Goal: Task Accomplishment & Management: Manage account settings

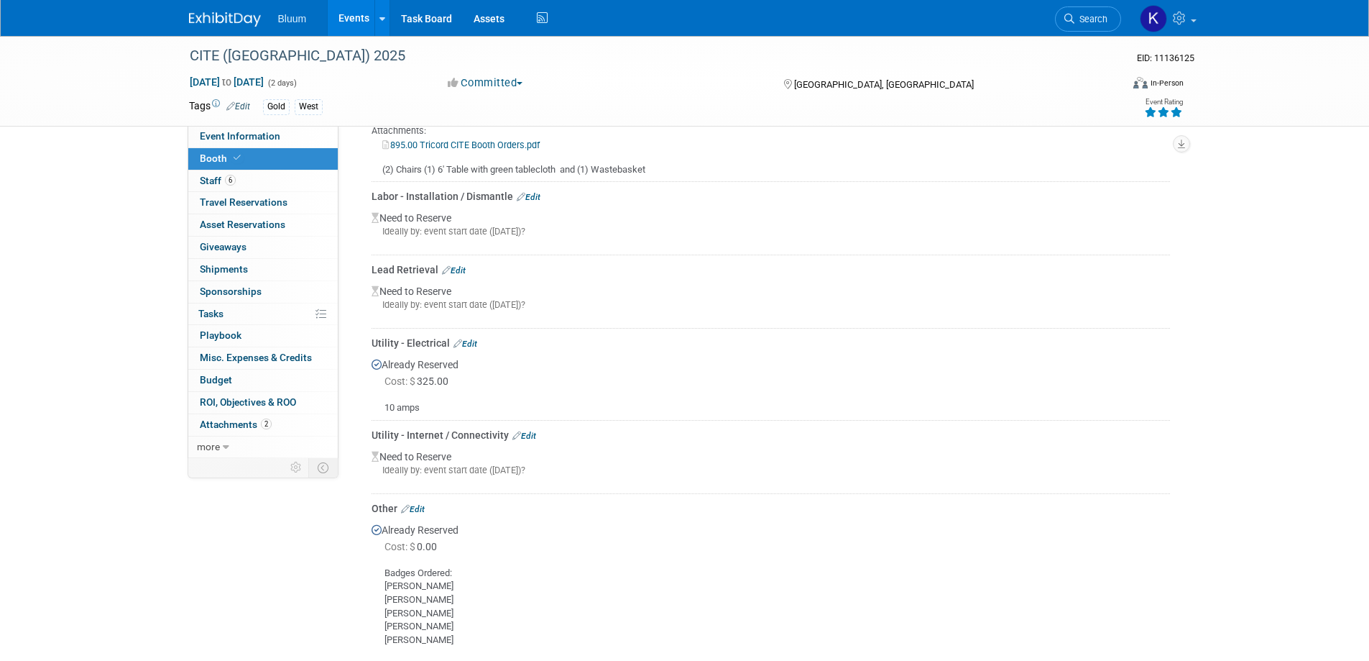
scroll to position [431, 0]
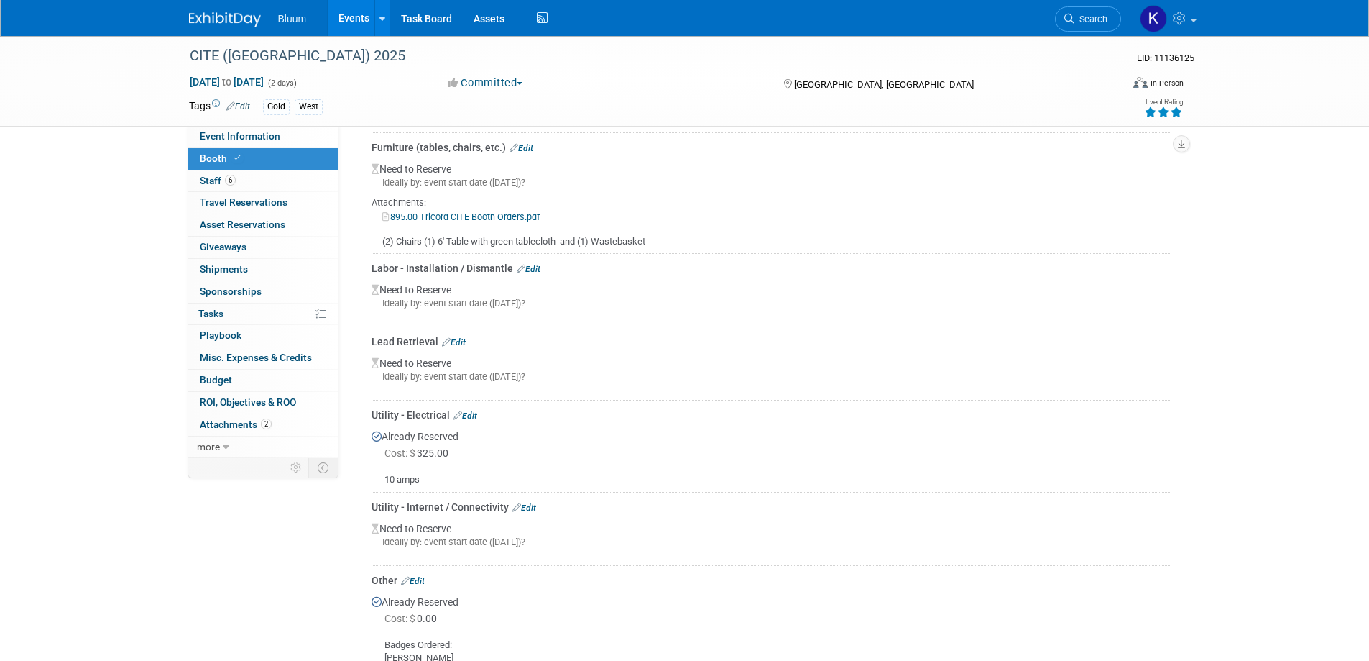
click at [451, 215] on link "895.00 Tricord CITE Booth Orders.pdf" at bounding box center [460, 216] width 157 height 11
click at [525, 141] on div "Furniture (tables, chairs, etc.) Edit" at bounding box center [771, 147] width 798 height 14
click at [525, 143] on link "Edit" at bounding box center [522, 148] width 24 height 10
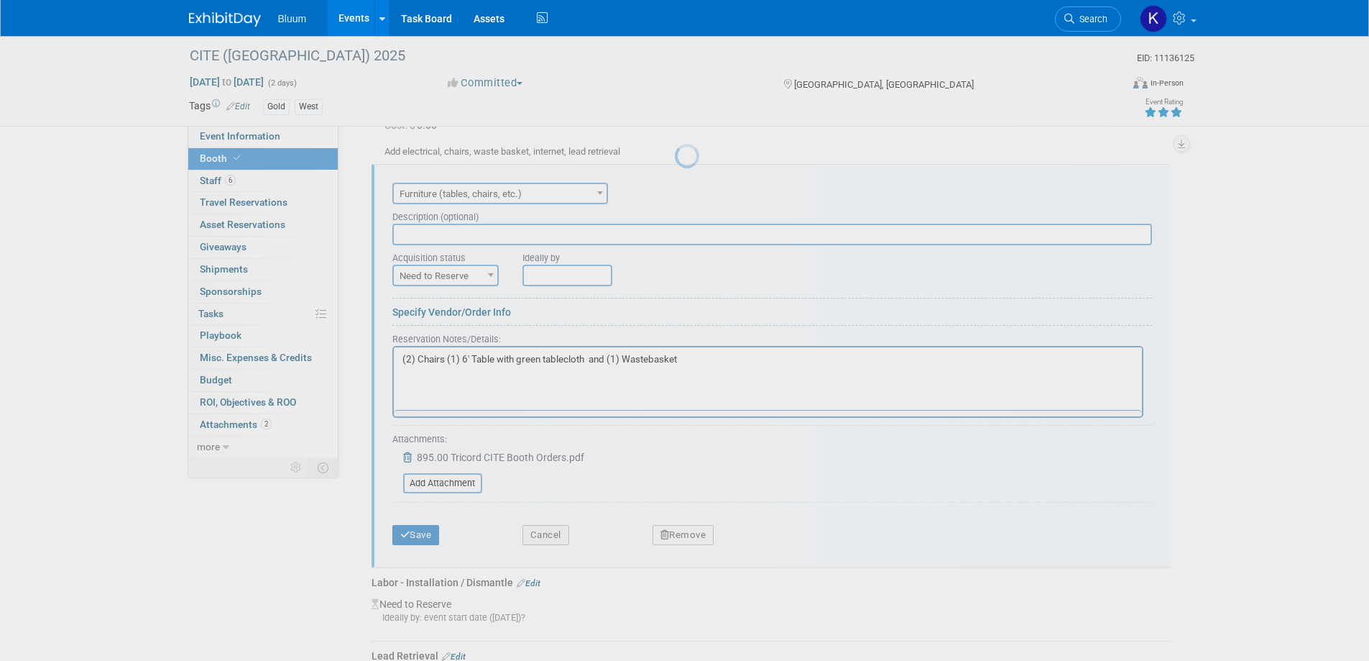
scroll to position [0, 0]
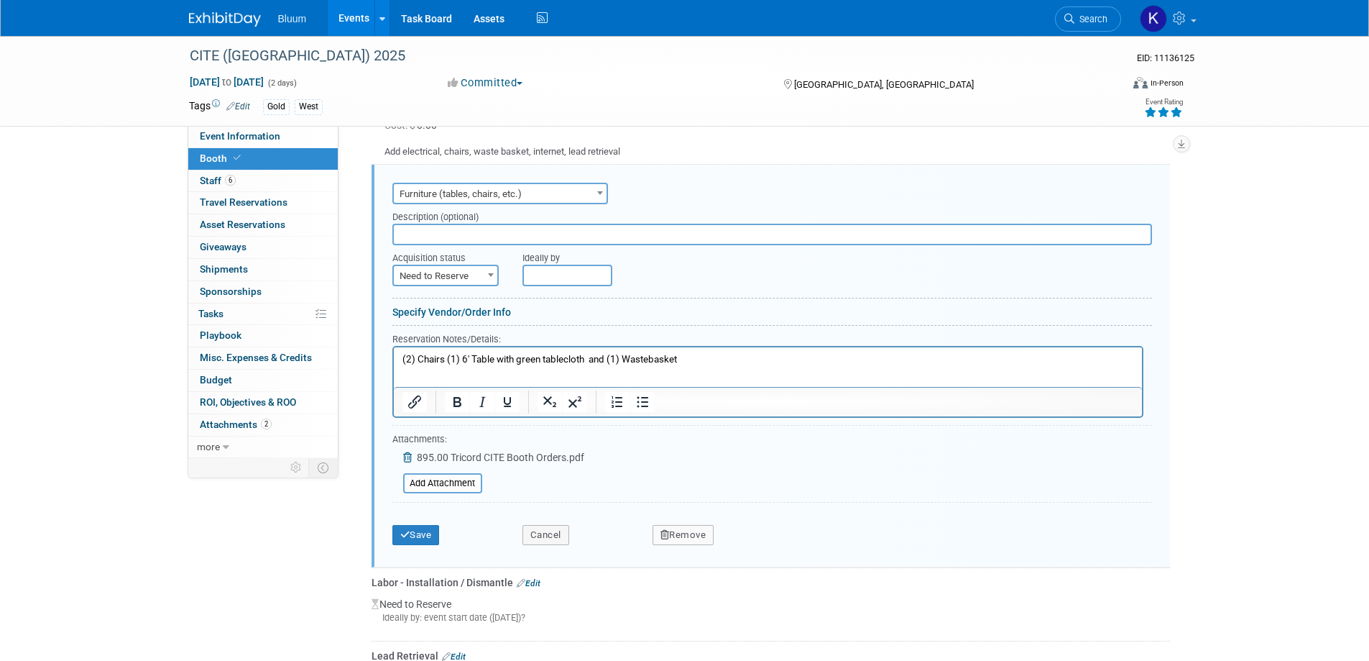
click at [469, 267] on span "Need to Reserve" at bounding box center [445, 276] width 103 height 20
click at [443, 331] on div "Reservation Notes/Details:" at bounding box center [767, 338] width 751 height 14
click at [460, 270] on span "Need to Reserve" at bounding box center [445, 276] width 103 height 20
select select "2"
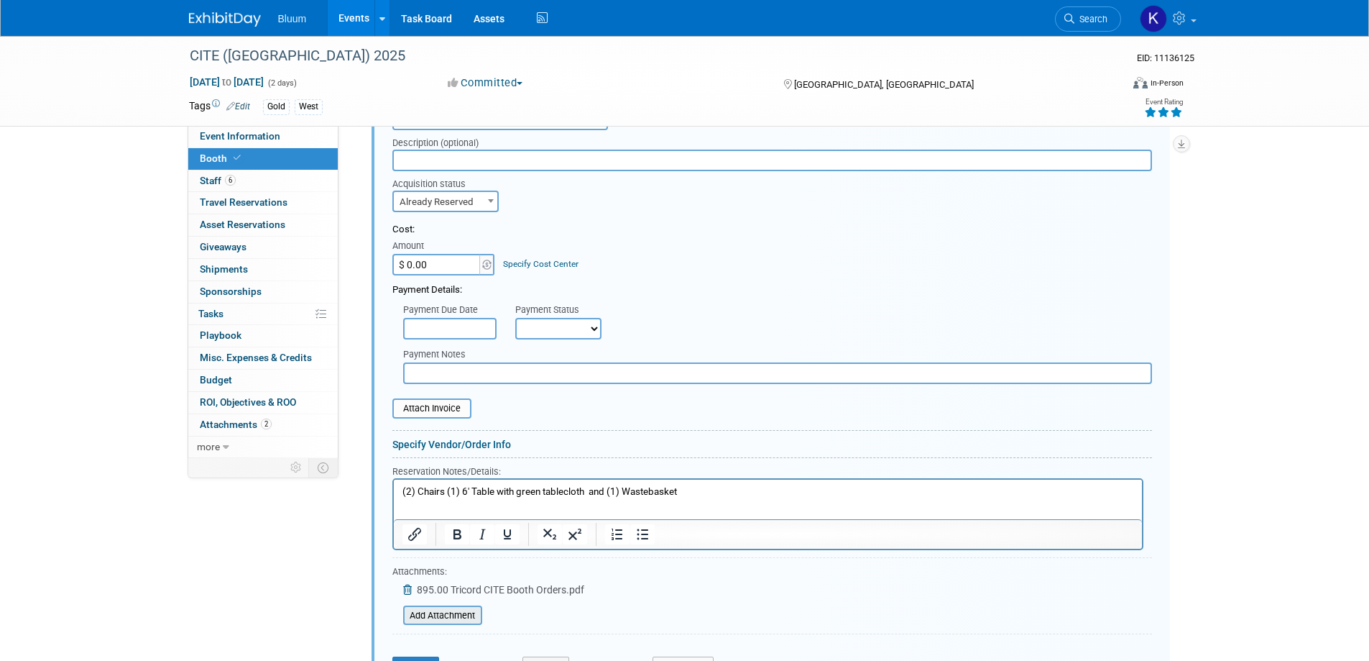
scroll to position [543, 0]
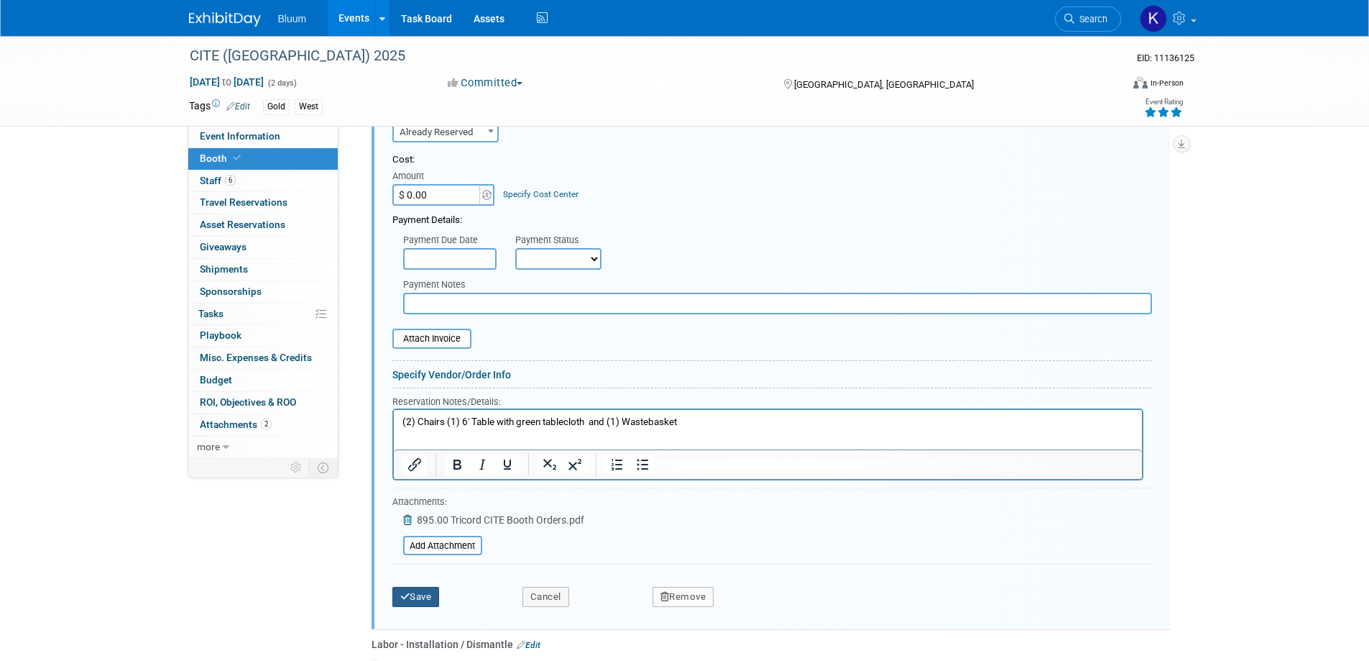
click at [416, 592] on button "Save" at bounding box center [415, 596] width 47 height 20
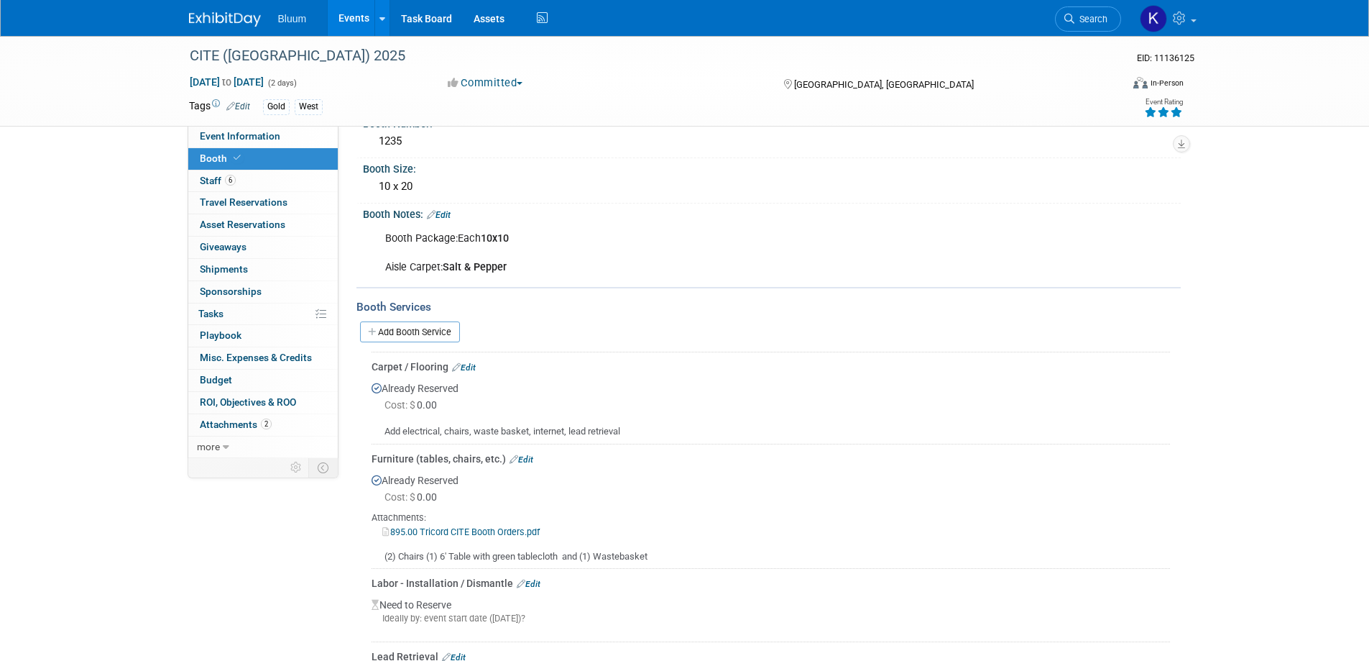
scroll to position [112, 0]
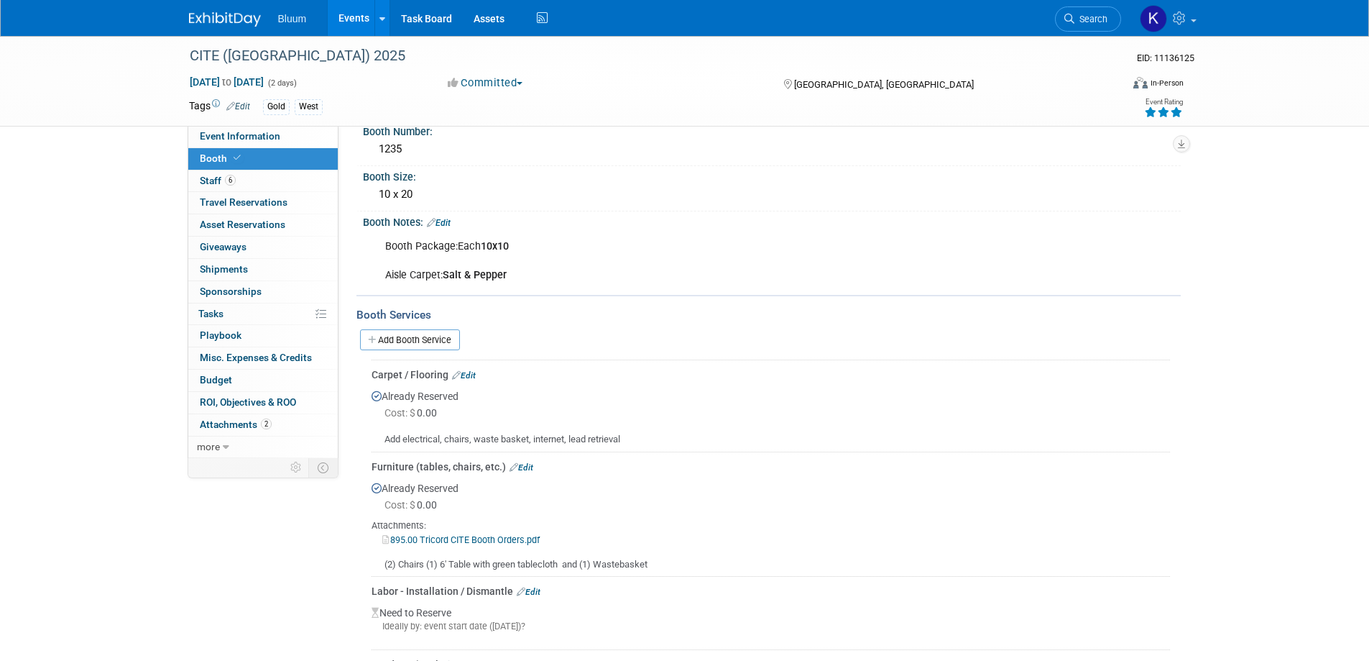
click at [463, 371] on link "Edit" at bounding box center [464, 375] width 24 height 10
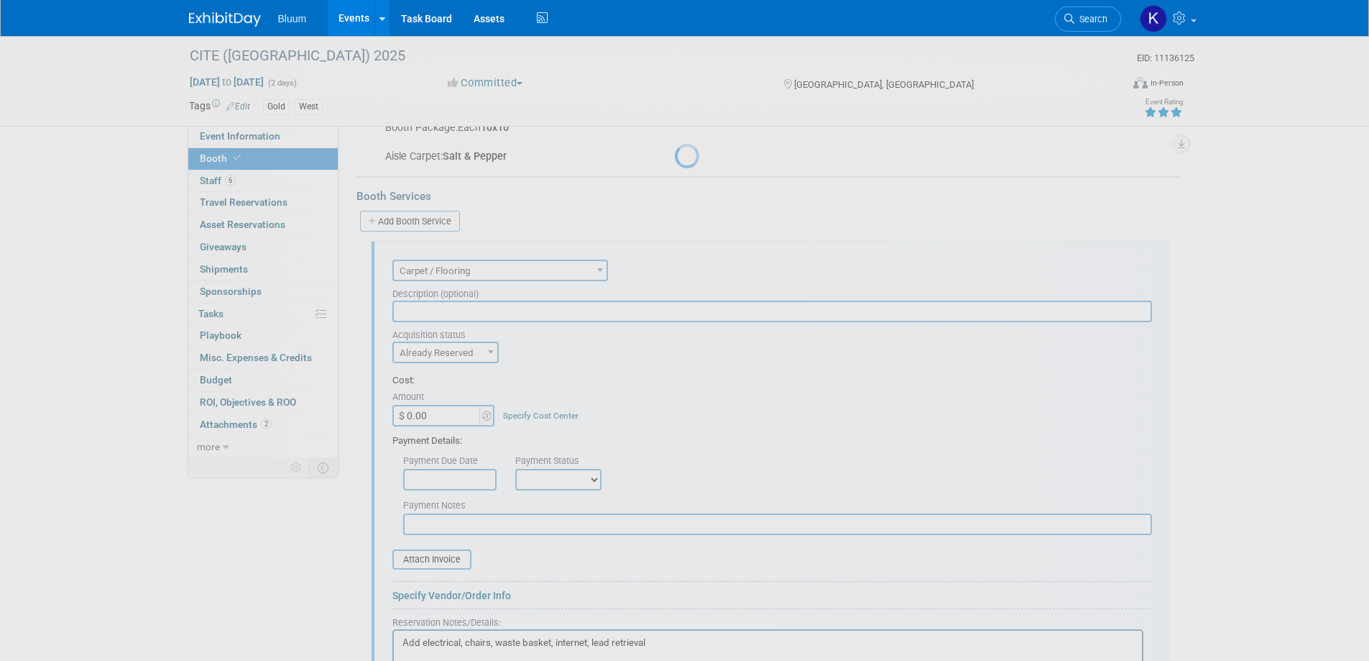
scroll to position [308, 0]
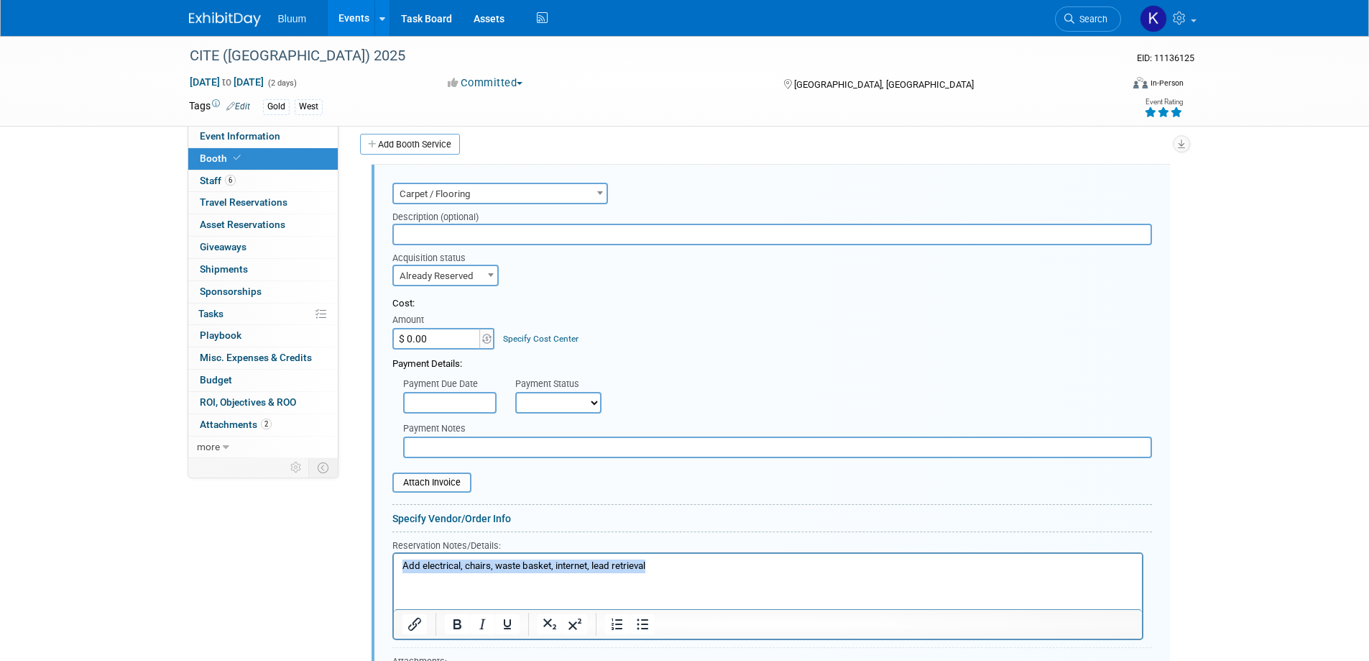
drag, startPoint x: 653, startPoint y: 566, endPoint x: 753, endPoint y: 1126, distance: 568.9
click at [393, 571] on html "Add electrical, chairs, waste basket, internet, lead retrieval" at bounding box center [767, 562] width 748 height 19
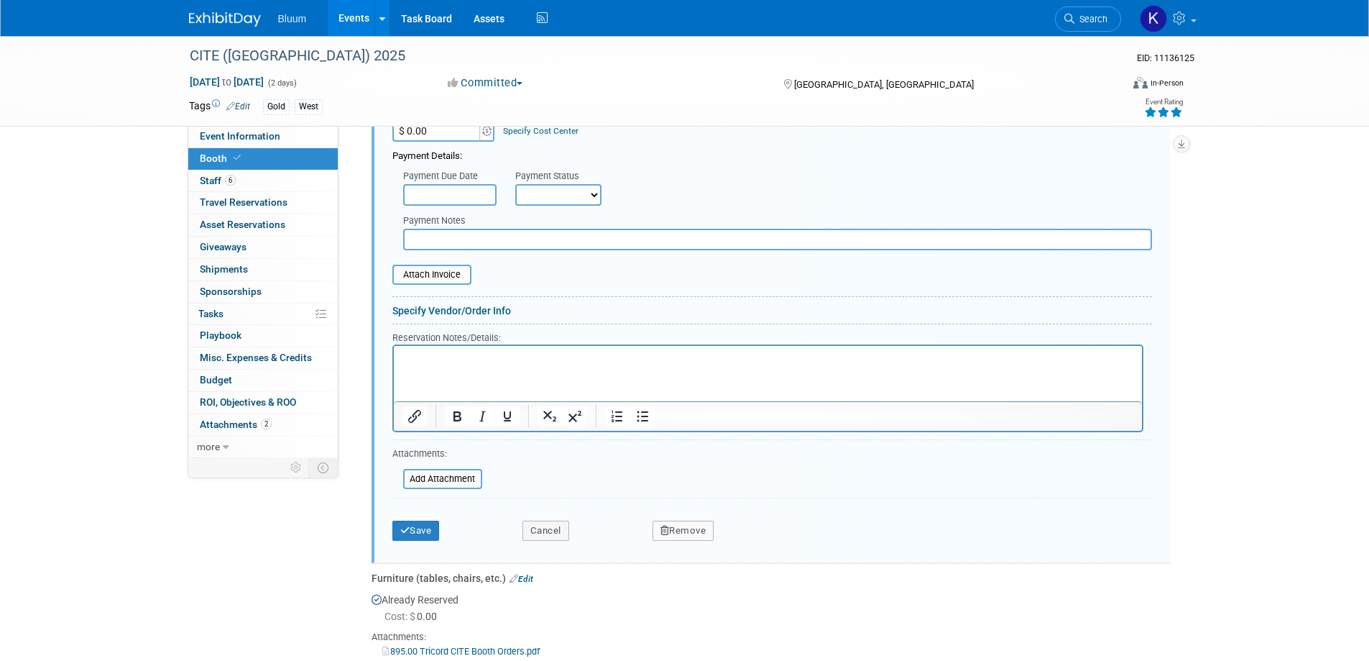
scroll to position [523, 0]
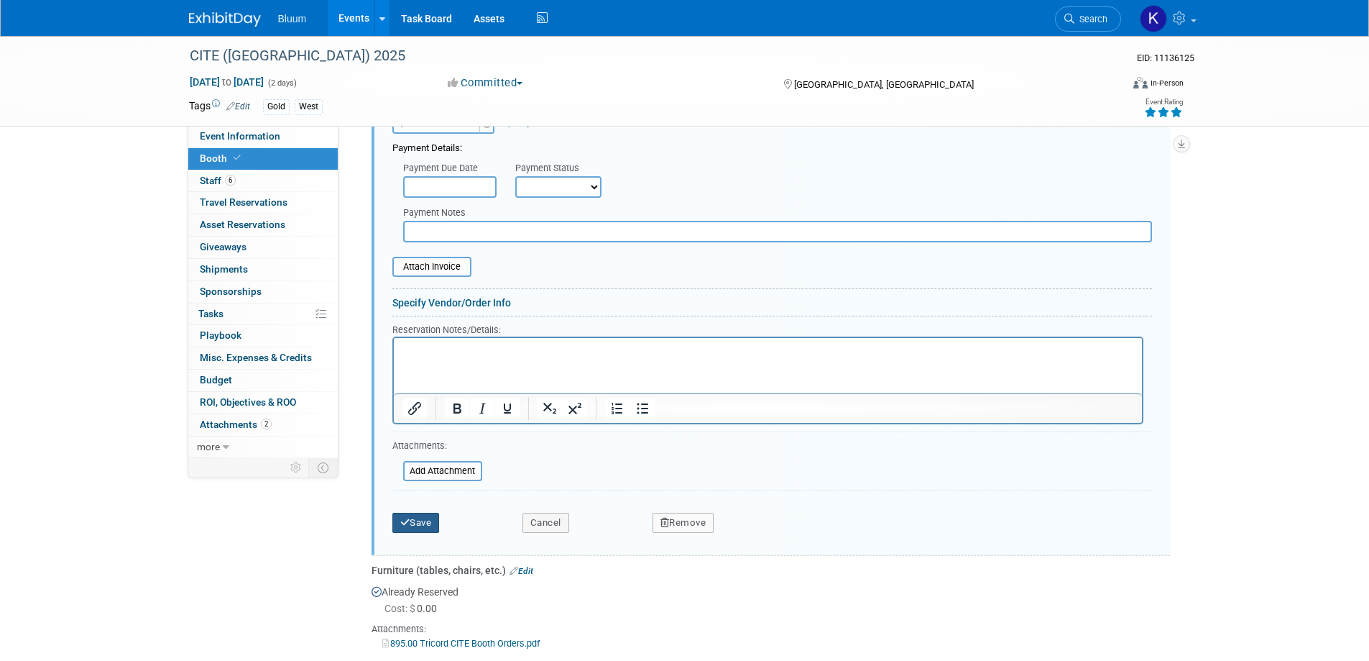
click at [423, 528] on button "Save" at bounding box center [415, 522] width 47 height 20
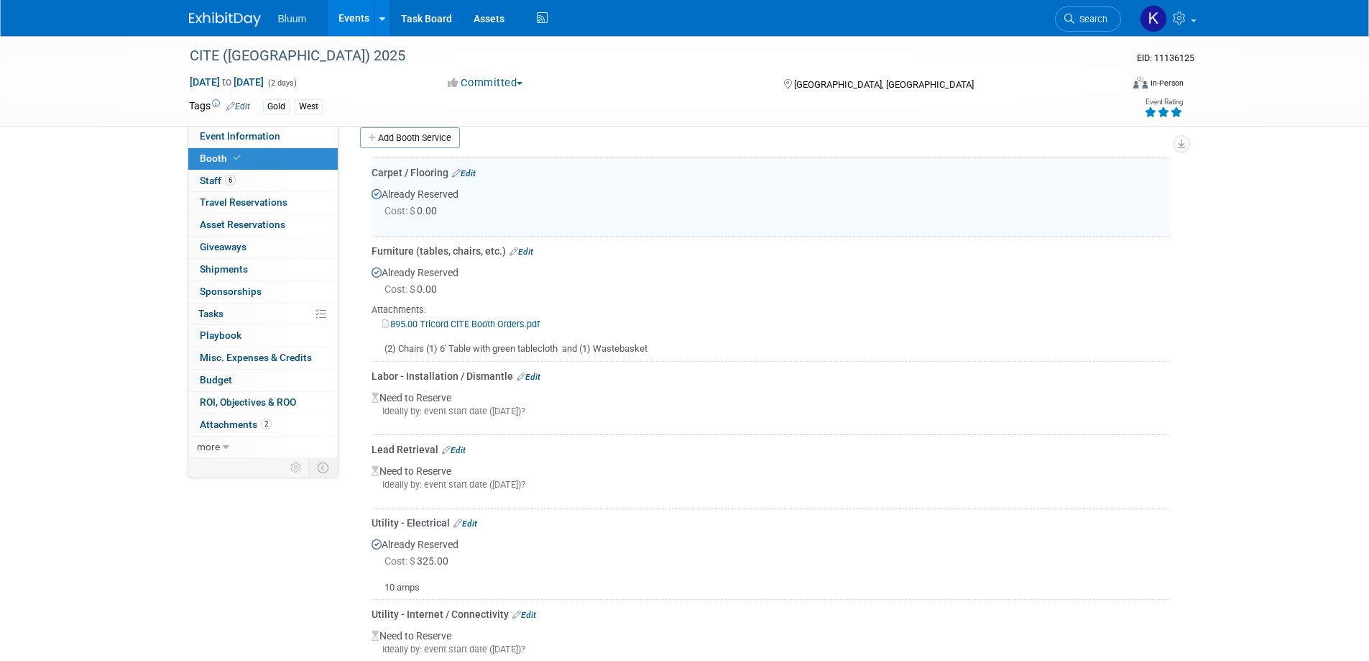
scroll to position [308, 0]
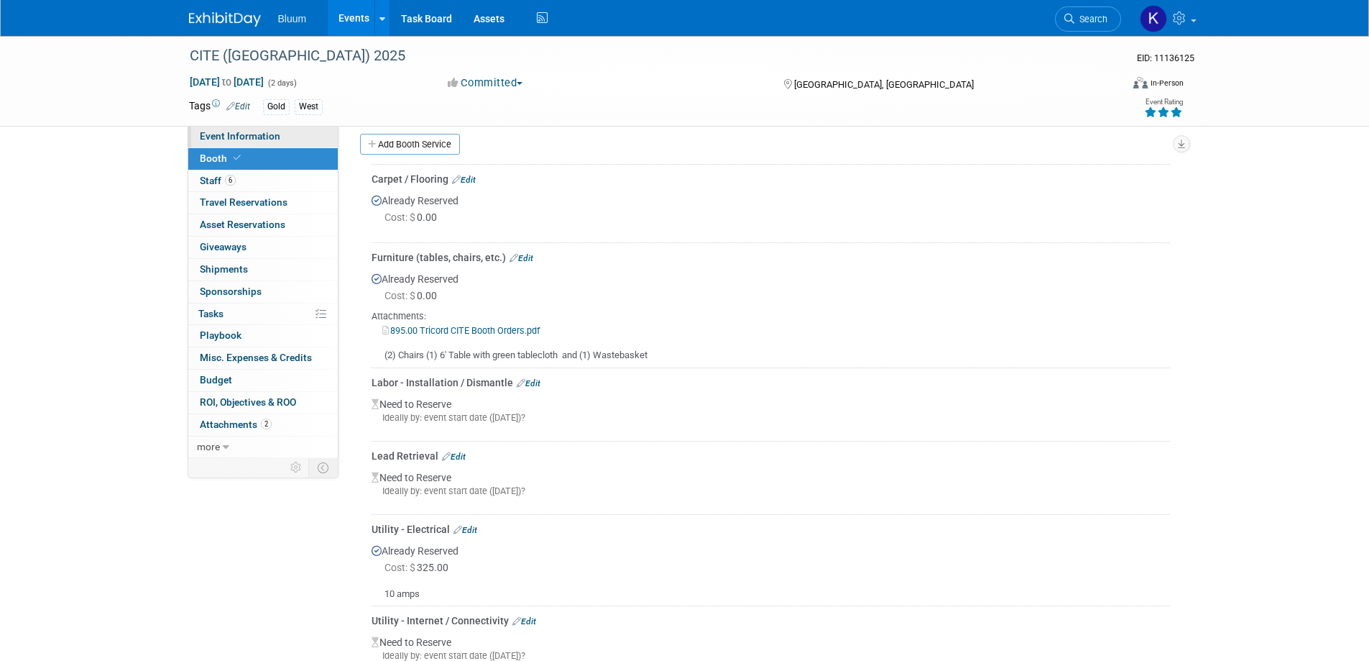
click at [235, 134] on span "Event Information" at bounding box center [240, 135] width 80 height 11
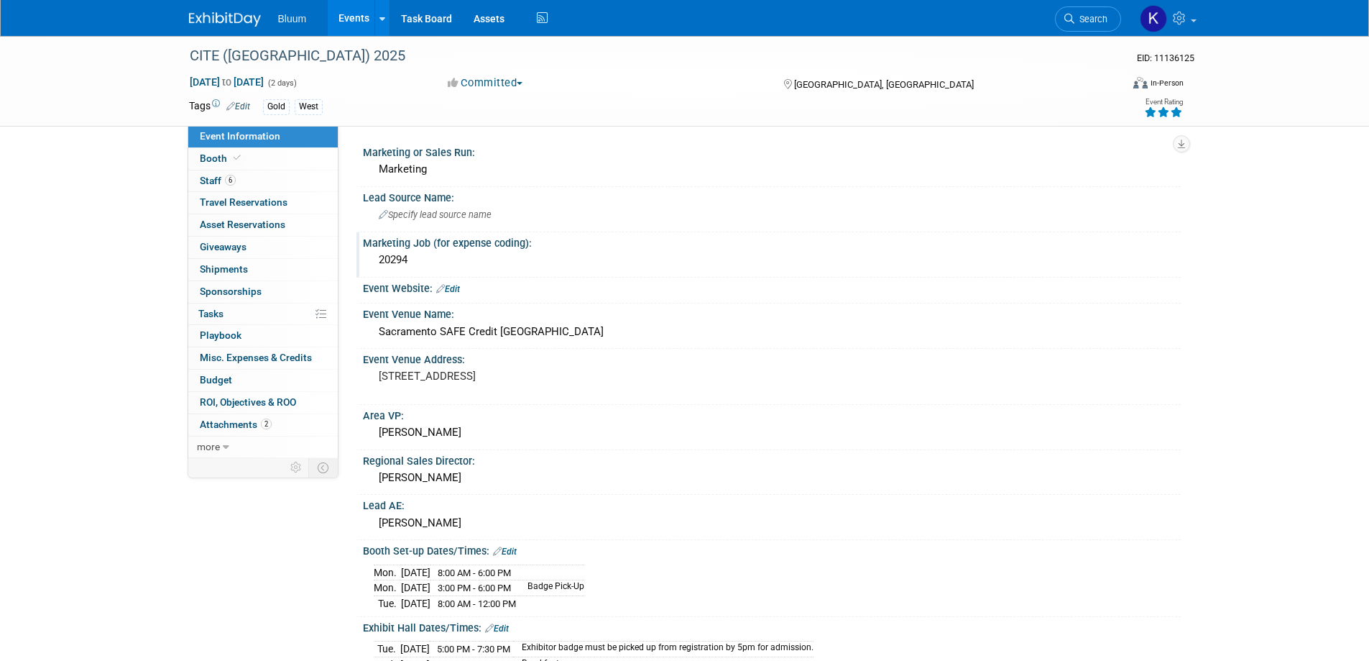
scroll to position [216, 0]
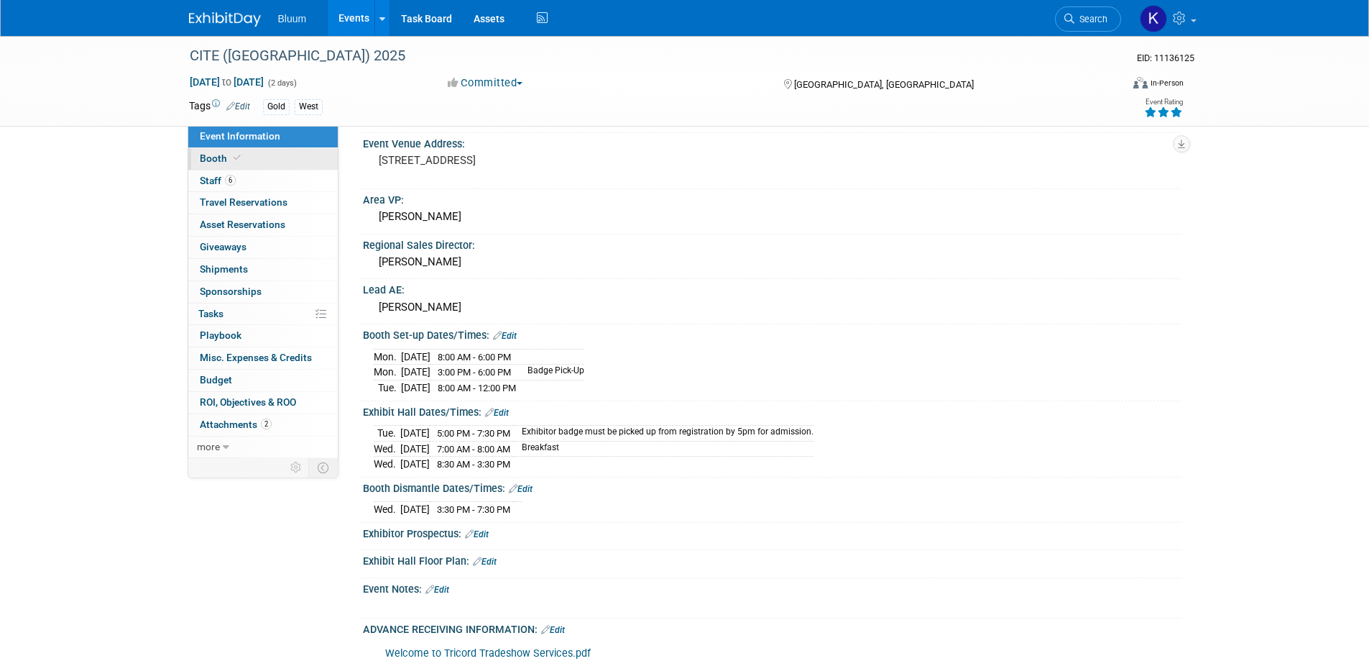
click at [218, 163] on span "Booth" at bounding box center [222, 157] width 44 height 11
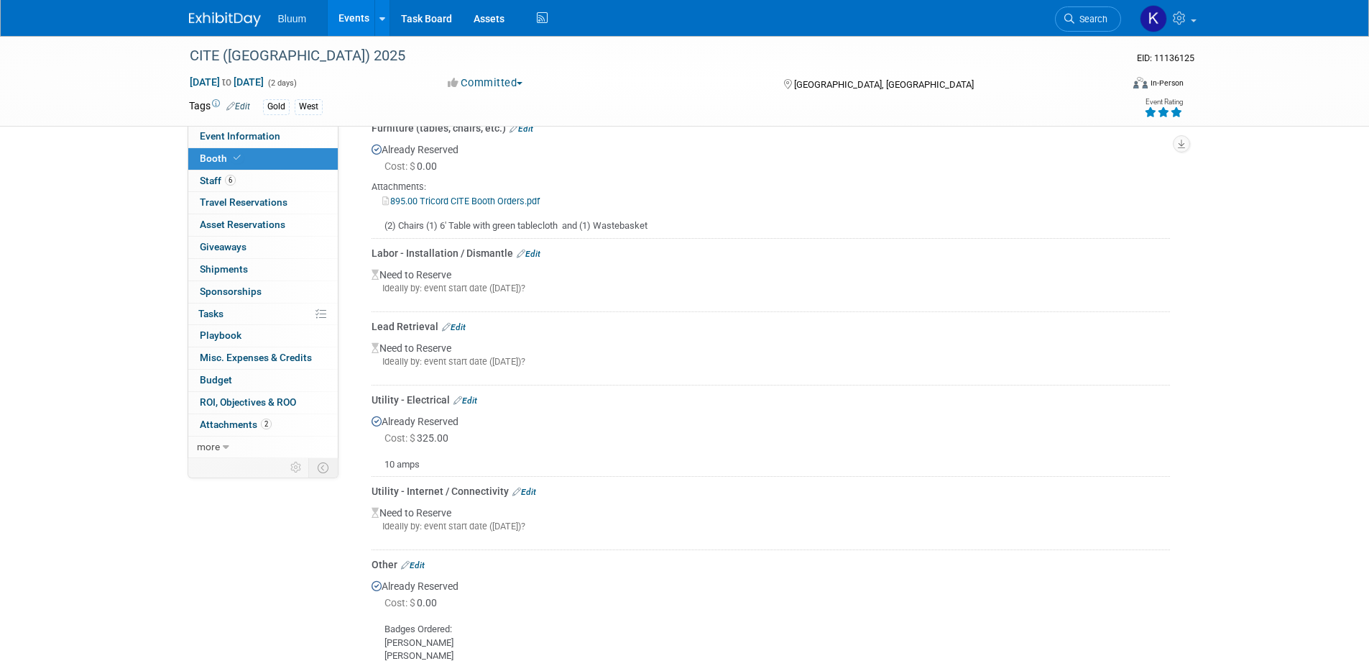
scroll to position [221, 0]
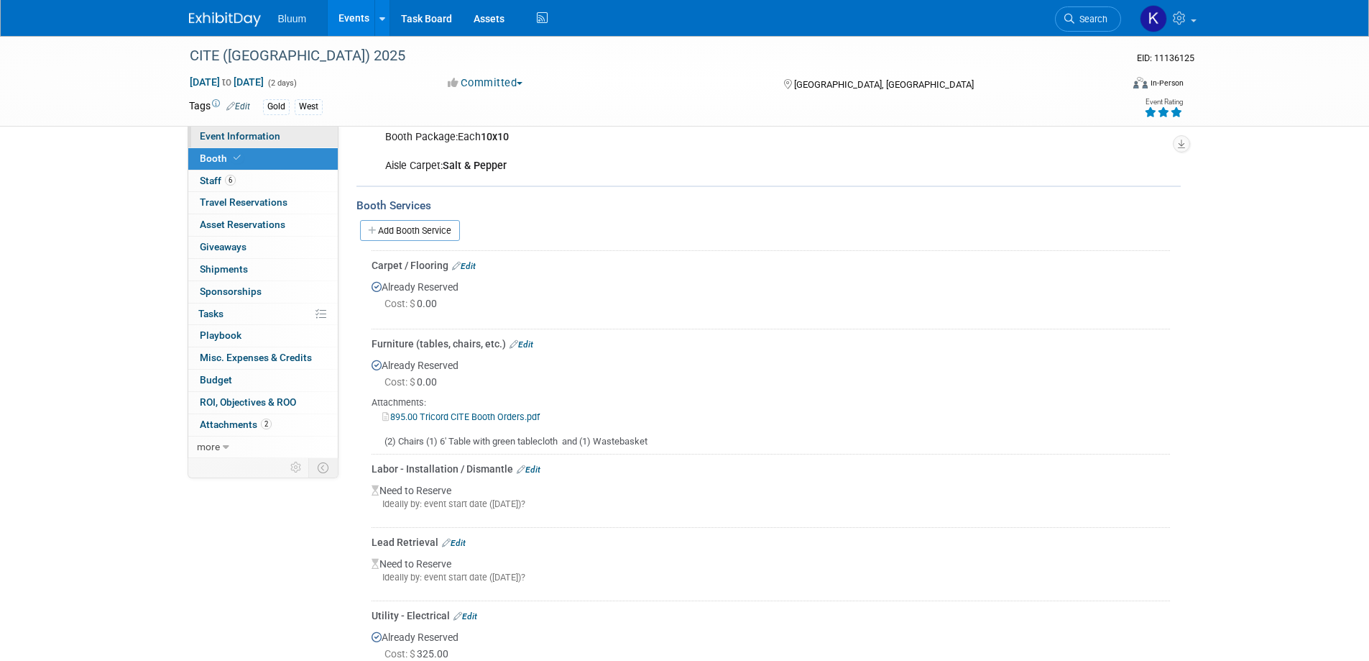
click at [267, 142] on link "Event Information" at bounding box center [262, 137] width 149 height 22
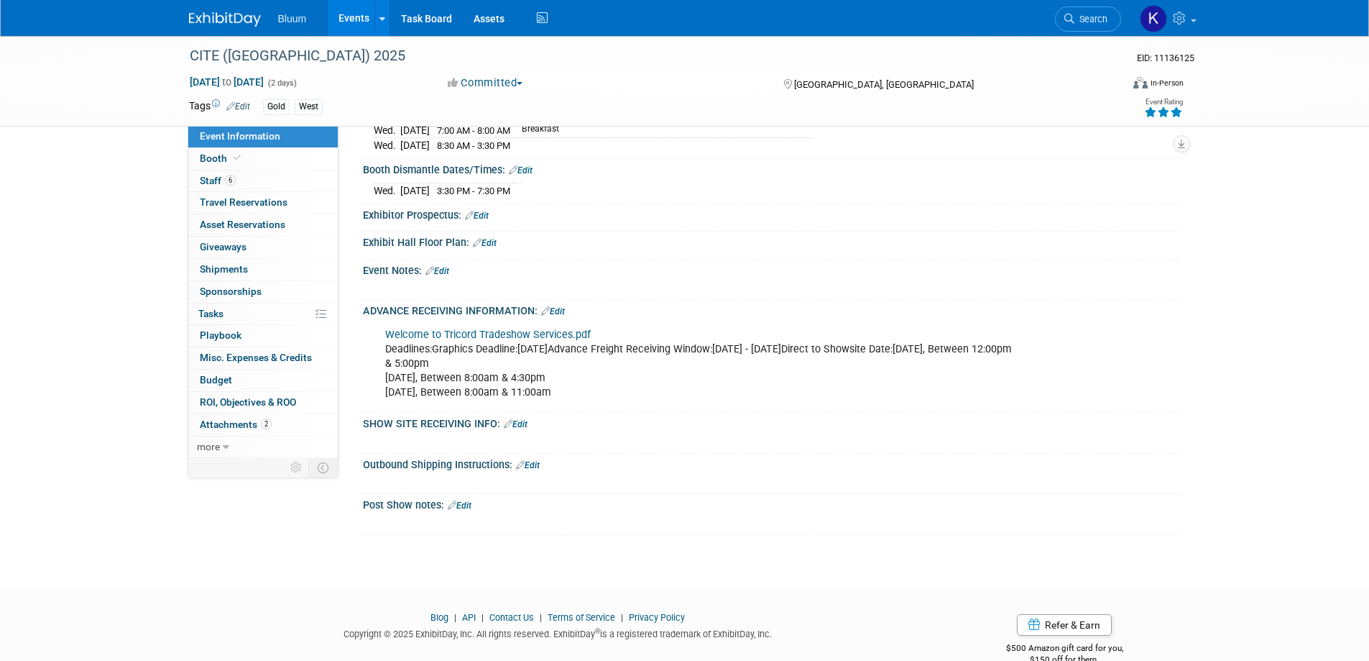
scroll to position [561, 0]
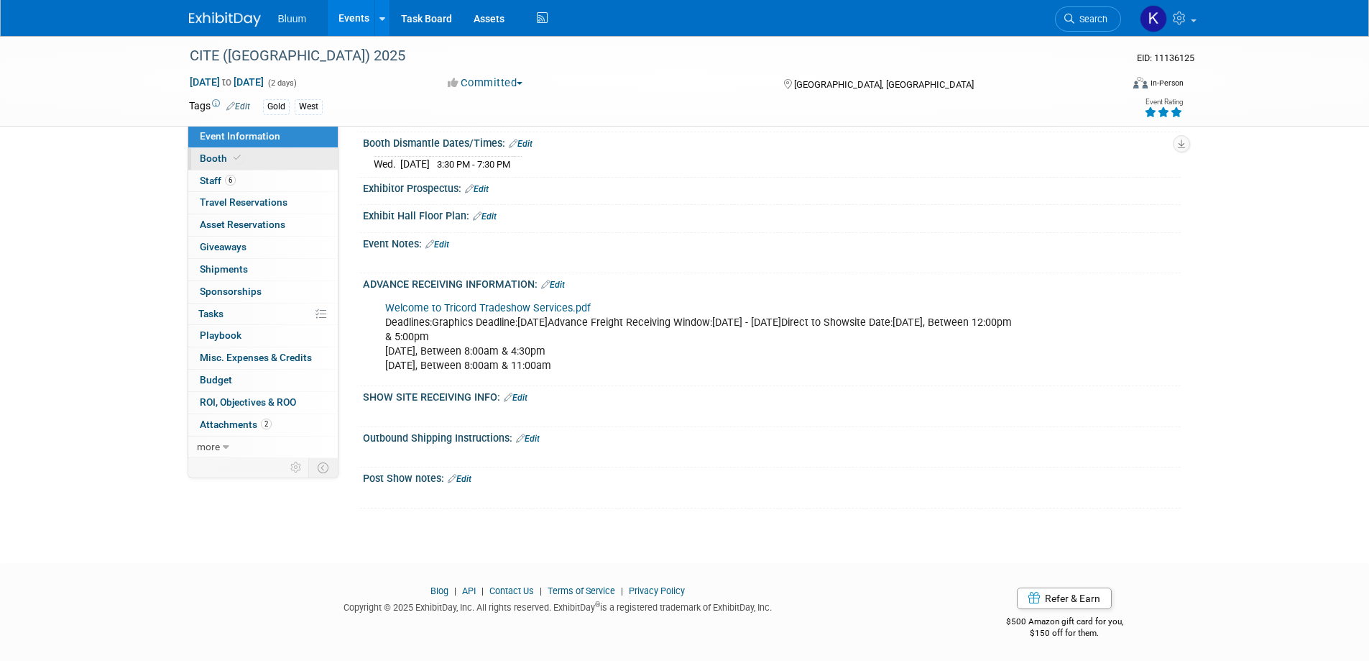
click at [213, 154] on span "Booth" at bounding box center [222, 157] width 44 height 11
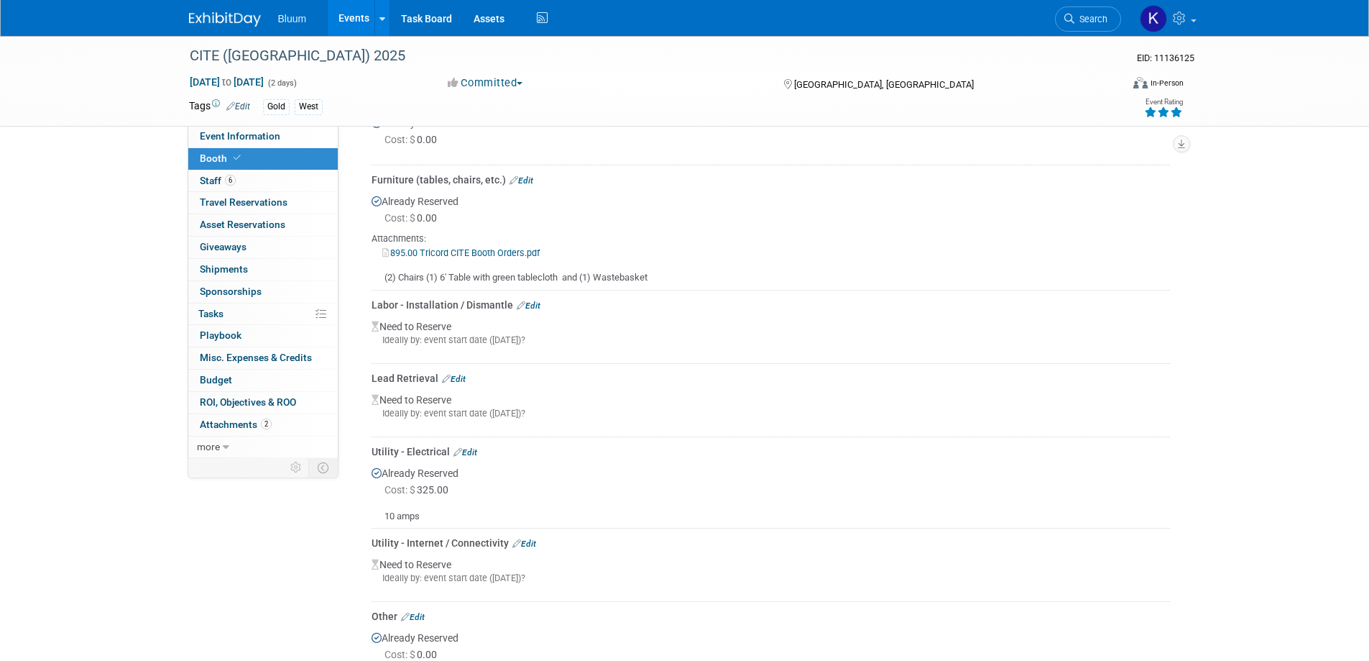
scroll to position [359, 0]
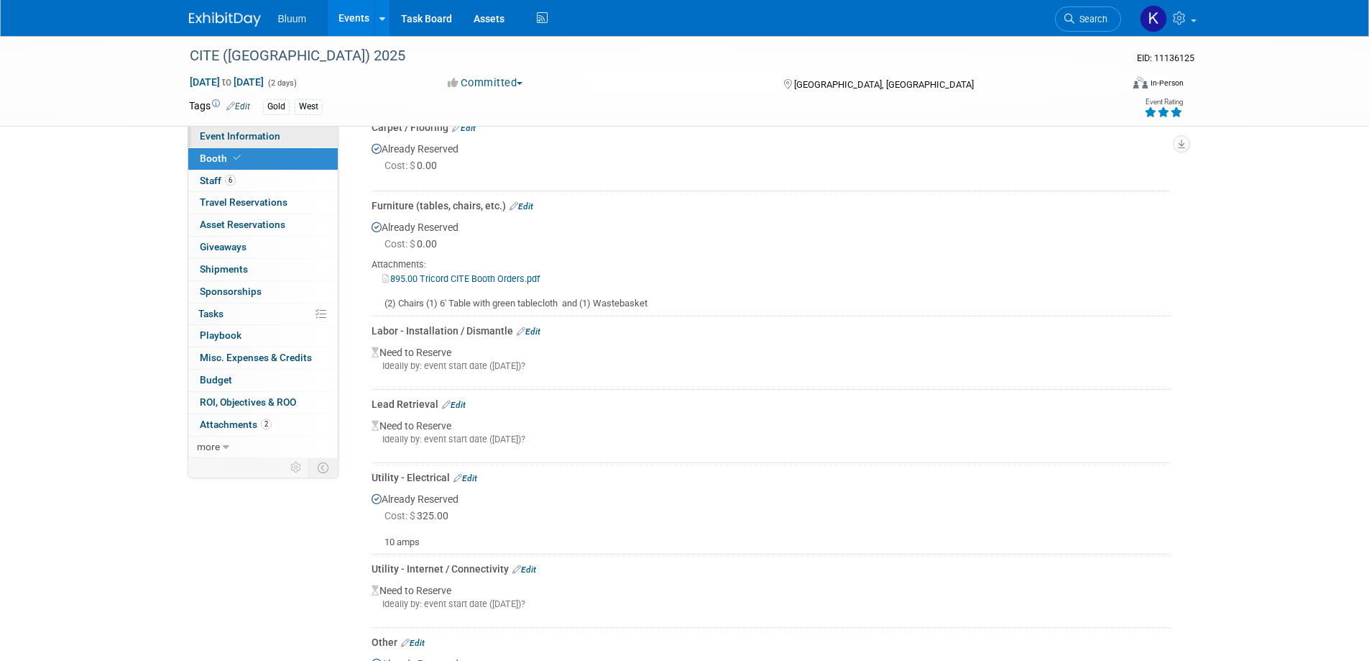
click at [269, 134] on span "Event Information" at bounding box center [240, 135] width 80 height 11
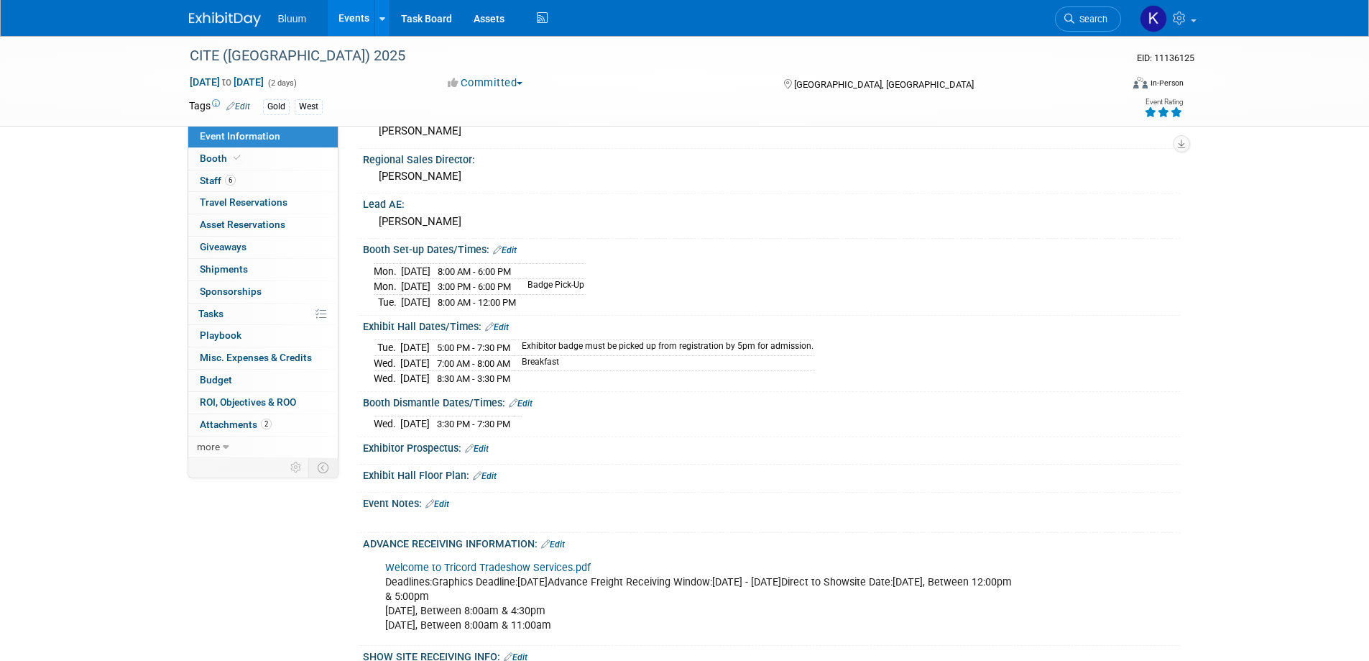
scroll to position [431, 0]
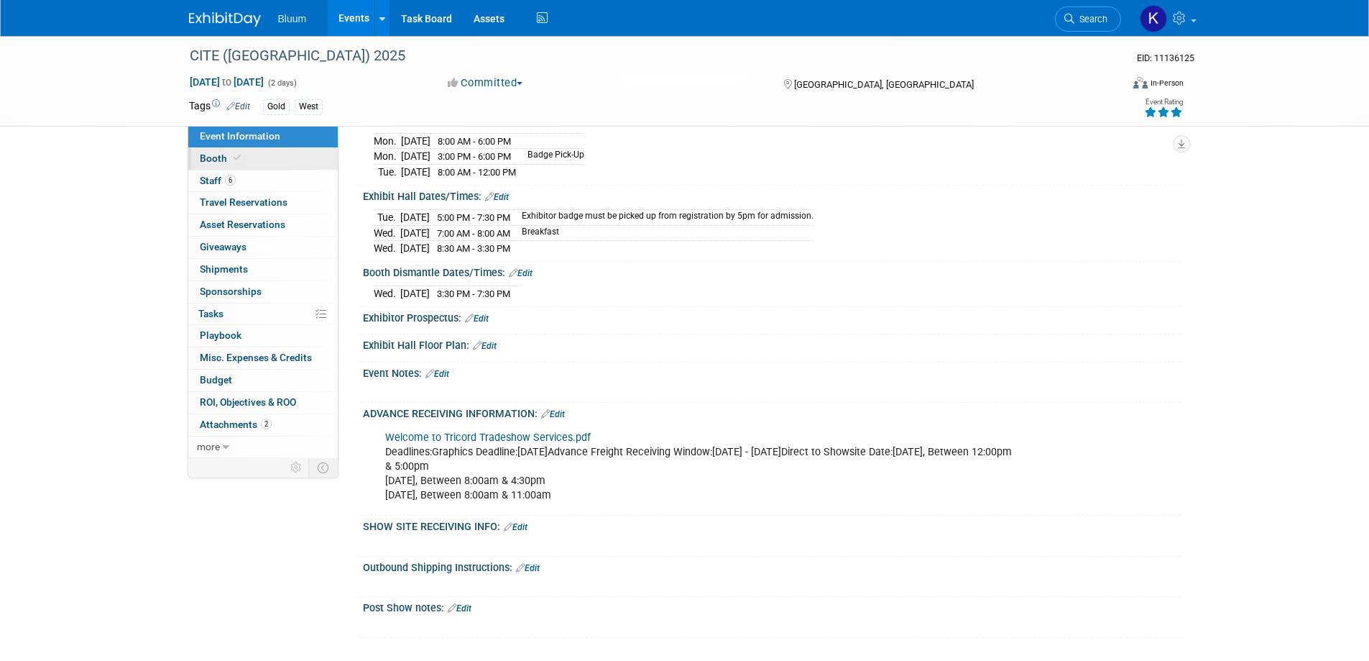
click at [216, 152] on span "Booth" at bounding box center [222, 157] width 44 height 11
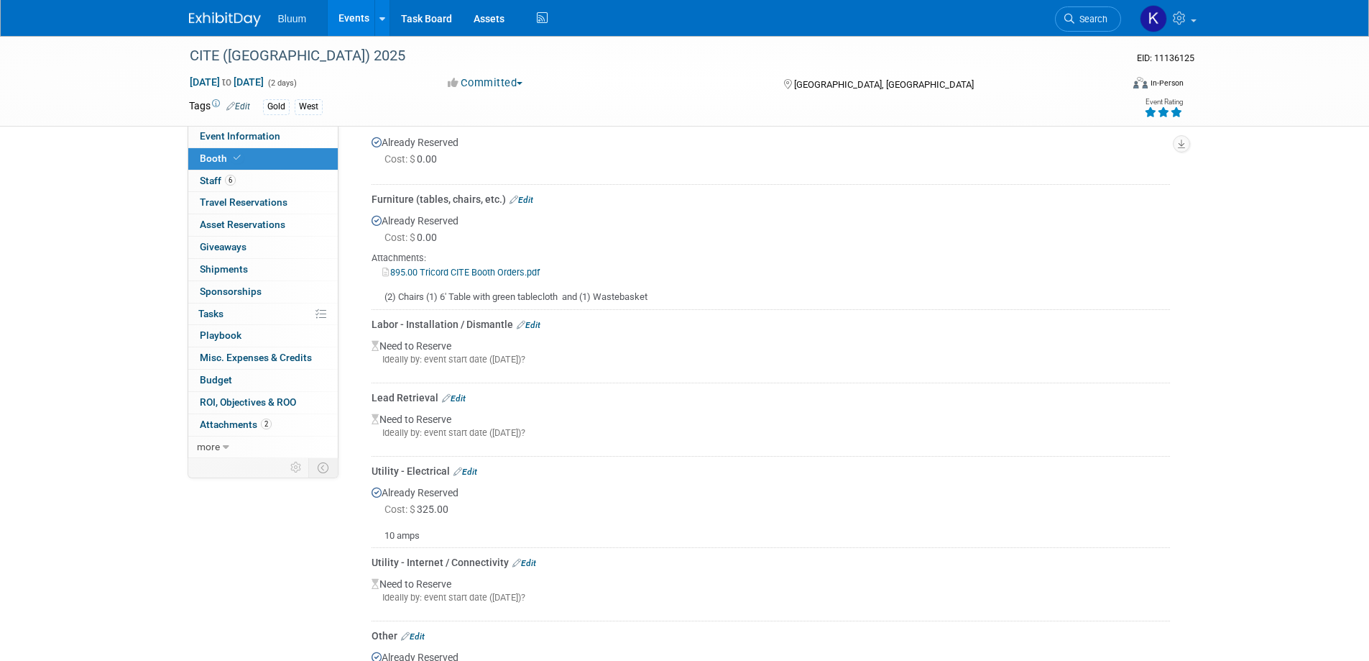
scroll to position [359, 0]
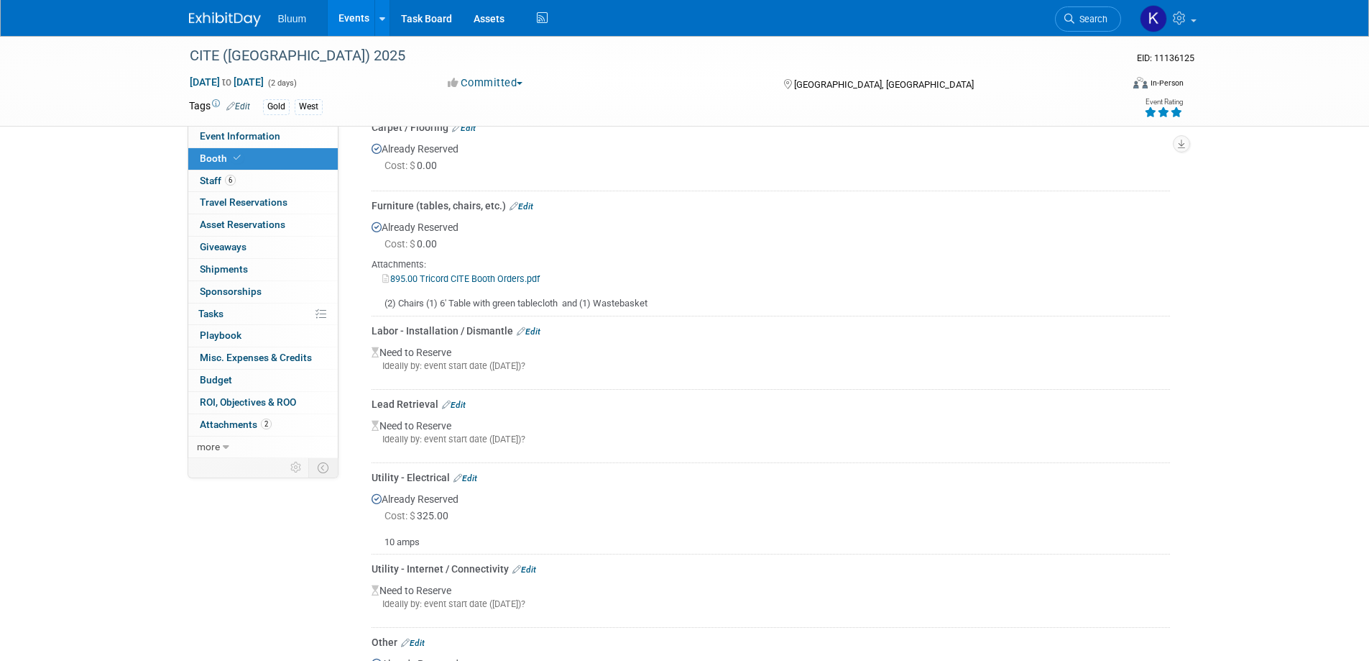
click at [533, 326] on link "Edit" at bounding box center [529, 331] width 24 height 10
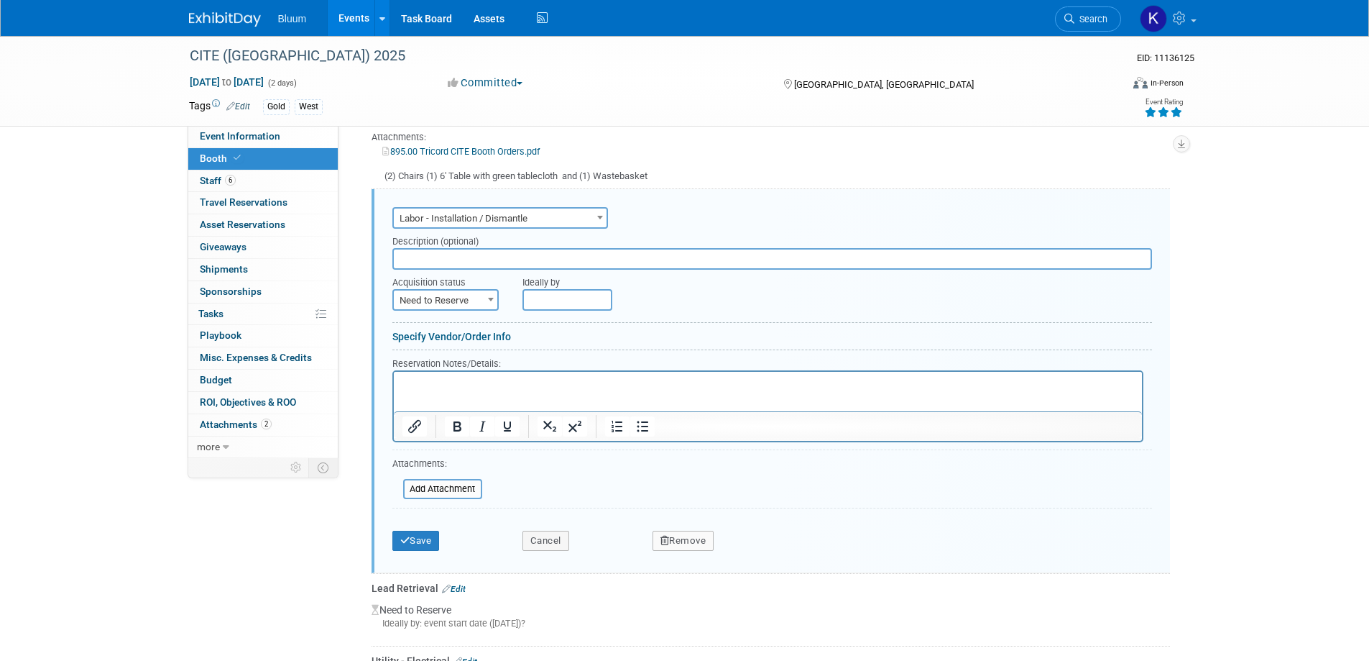
scroll to position [511, 0]
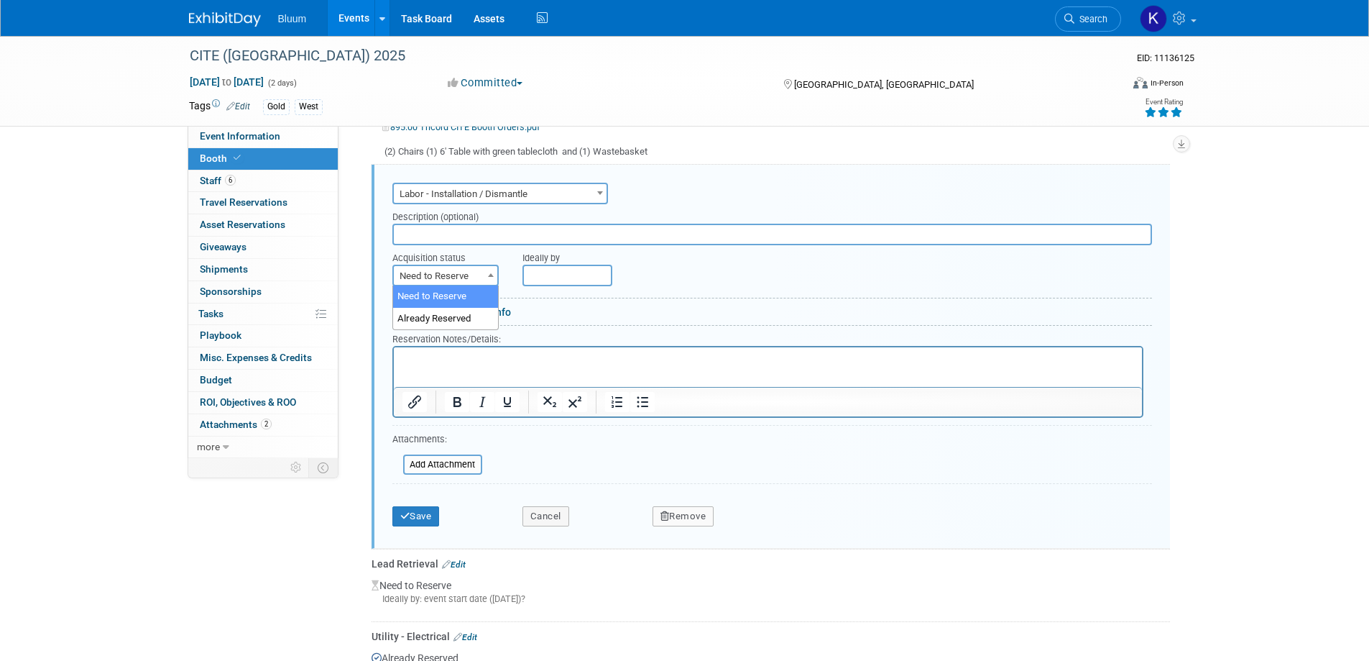
click at [471, 267] on span "Need to Reserve" at bounding box center [445, 276] width 103 height 20
select select "2"
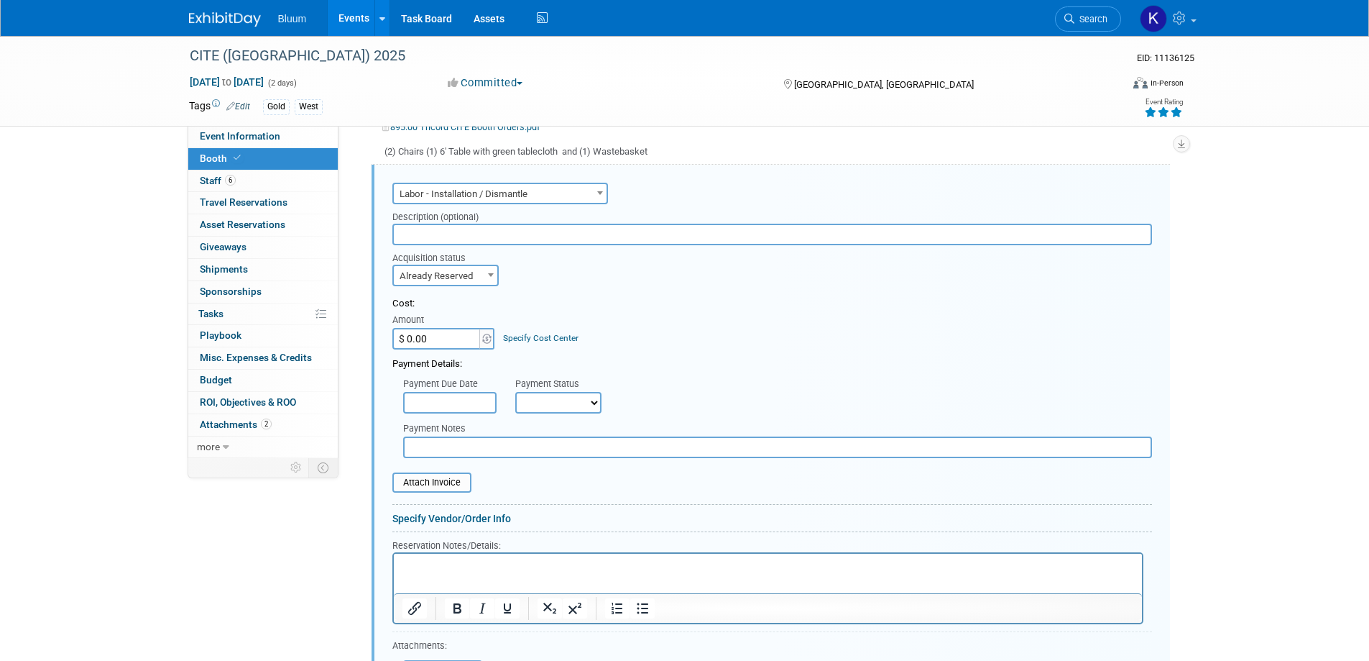
click at [438, 336] on input "$ 0.00" at bounding box center [437, 339] width 90 height 22
type input "$ 400.00"
click at [435, 567] on p "Rich Text Area. Press ALT-0 for help." at bounding box center [768, 565] width 732 height 14
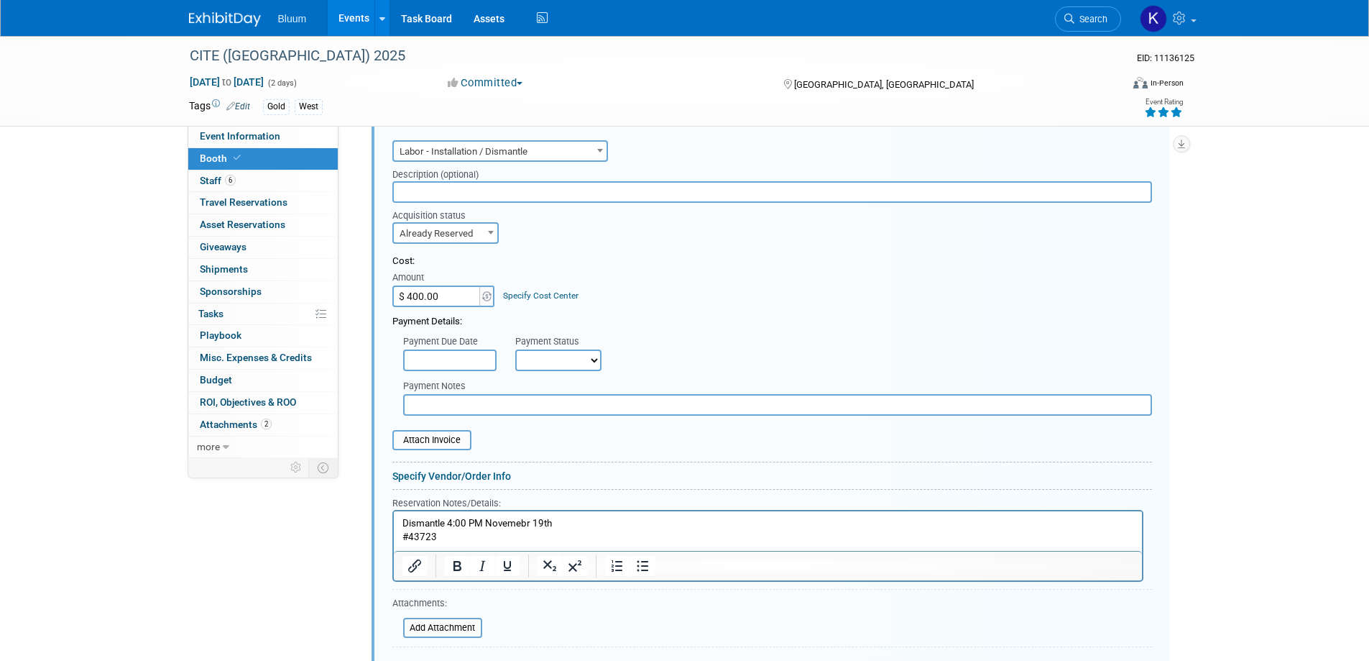
scroll to position [727, 0]
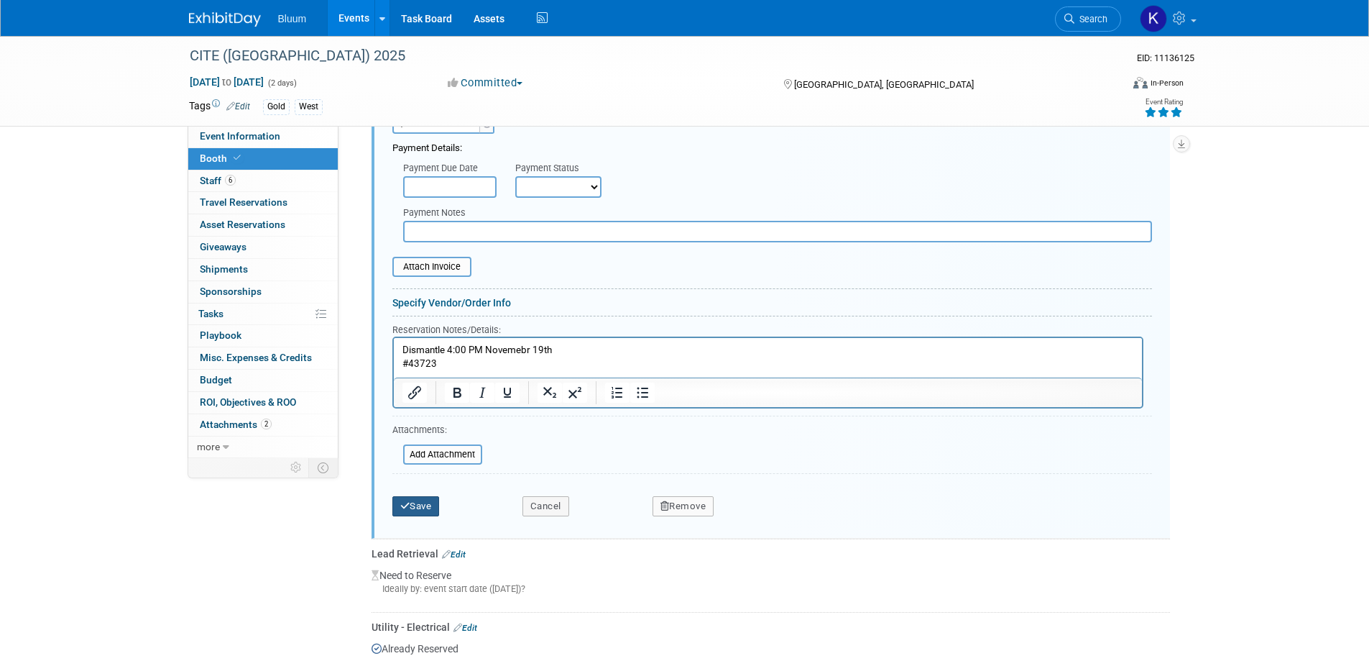
click at [414, 516] on button "Save" at bounding box center [415, 506] width 47 height 20
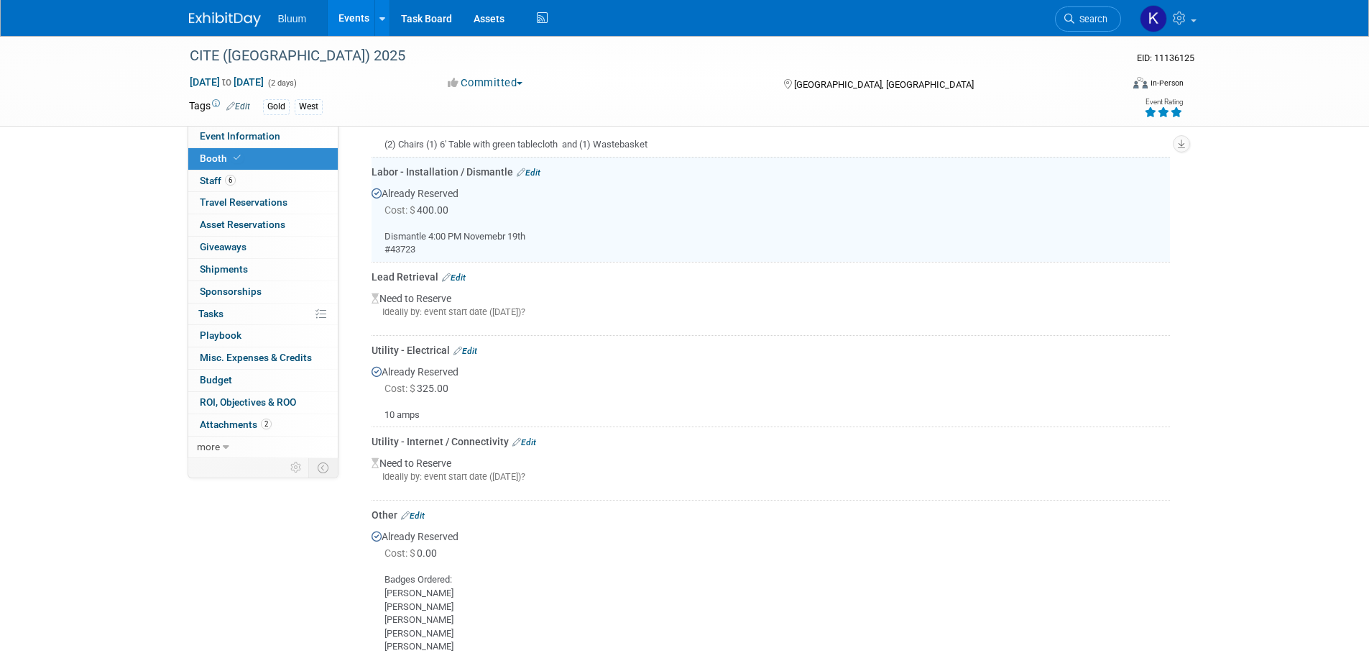
scroll to position [511, 0]
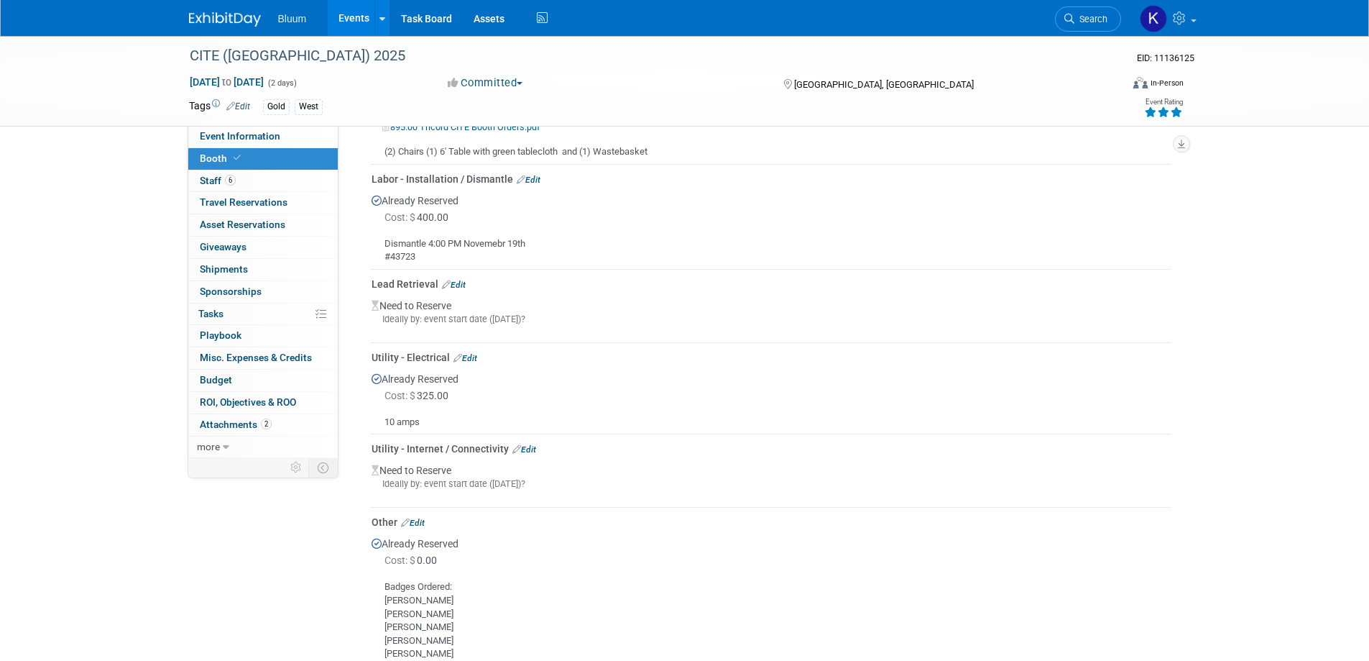
click at [369, 18] on link "Events" at bounding box center [354, 18] width 52 height 36
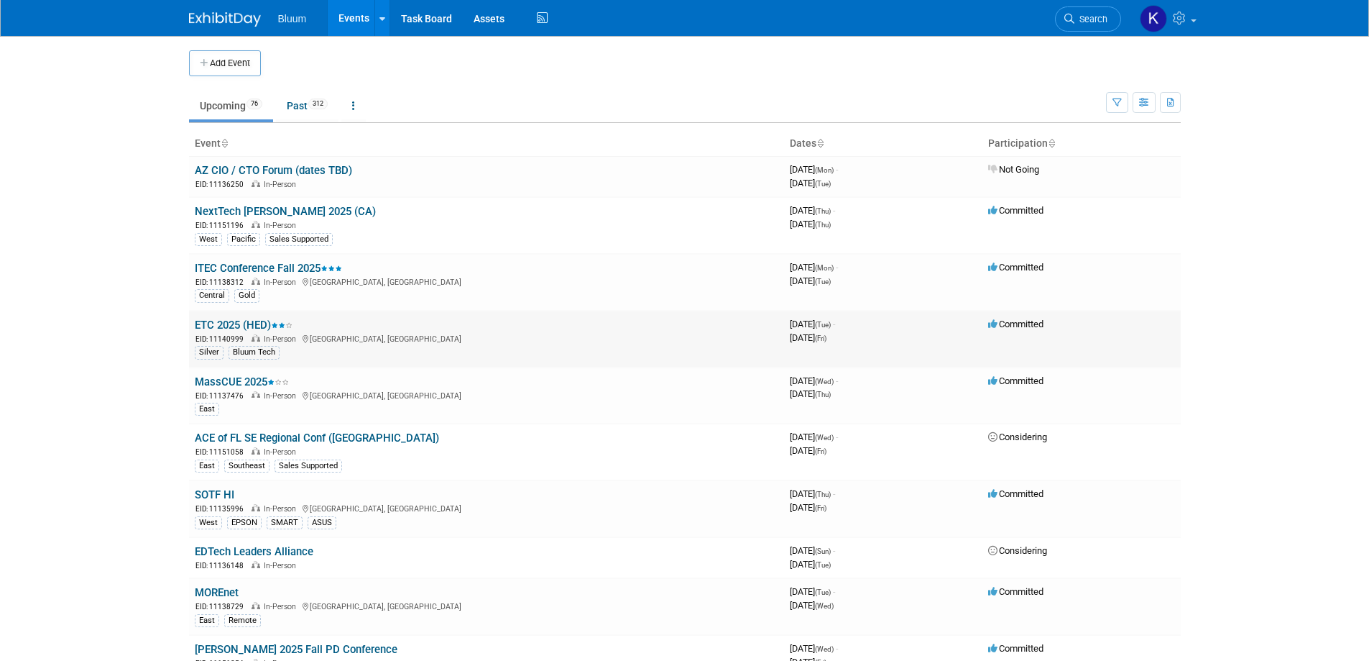
click at [228, 323] on link "ETC 2025 (HED)" at bounding box center [244, 324] width 98 height 13
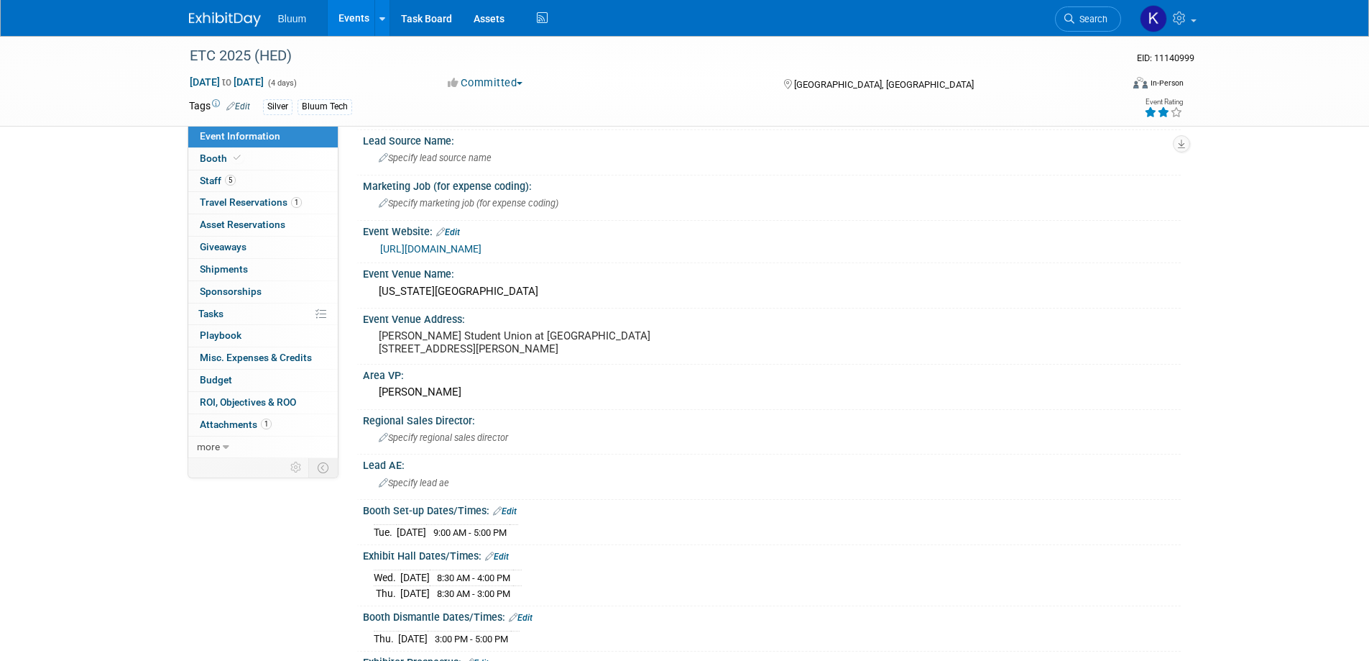
scroll to position [216, 0]
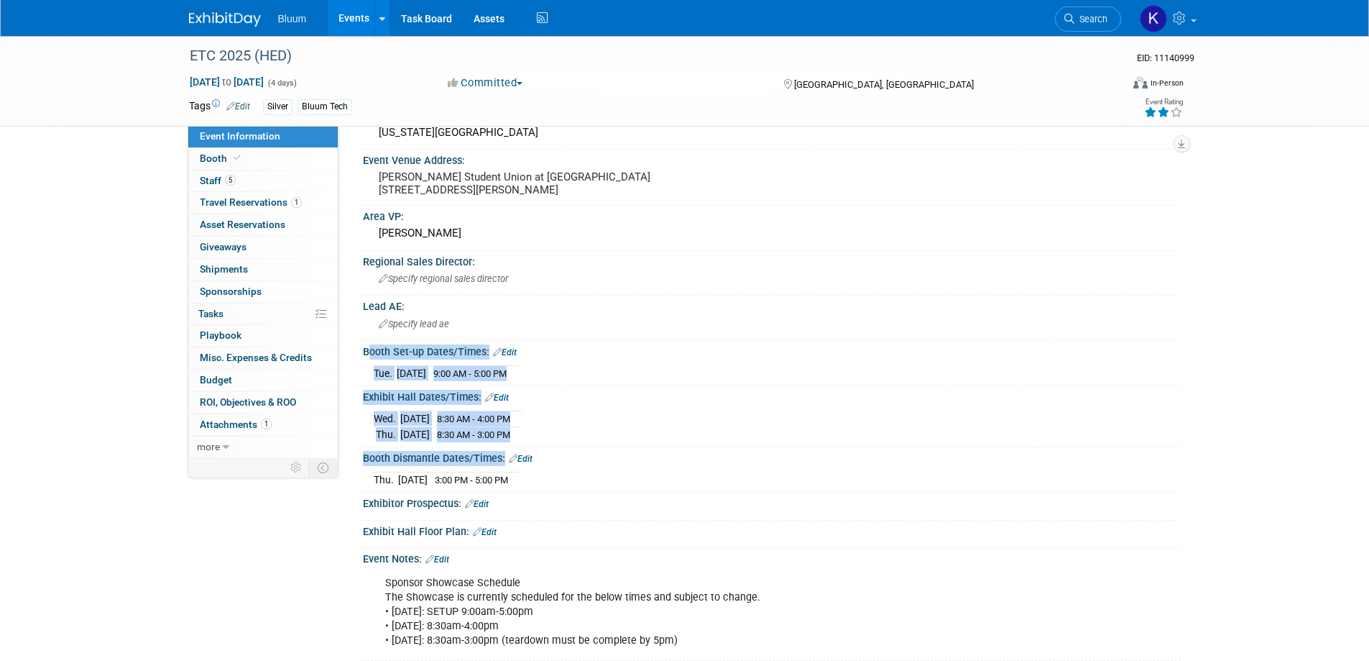
drag, startPoint x: 363, startPoint y: 349, endPoint x: 569, endPoint y: 482, distance: 245.0
click at [569, 482] on div "Marketing or Sales Run: Silver Lead Source Name: Specify lead source name Marke…" at bounding box center [765, 490] width 810 height 1128
copy div "Booth Set-up Dates/Times: Edit Tue. Oct 14, 2025 9:00 AM - 5:00 PM Save Changes…"
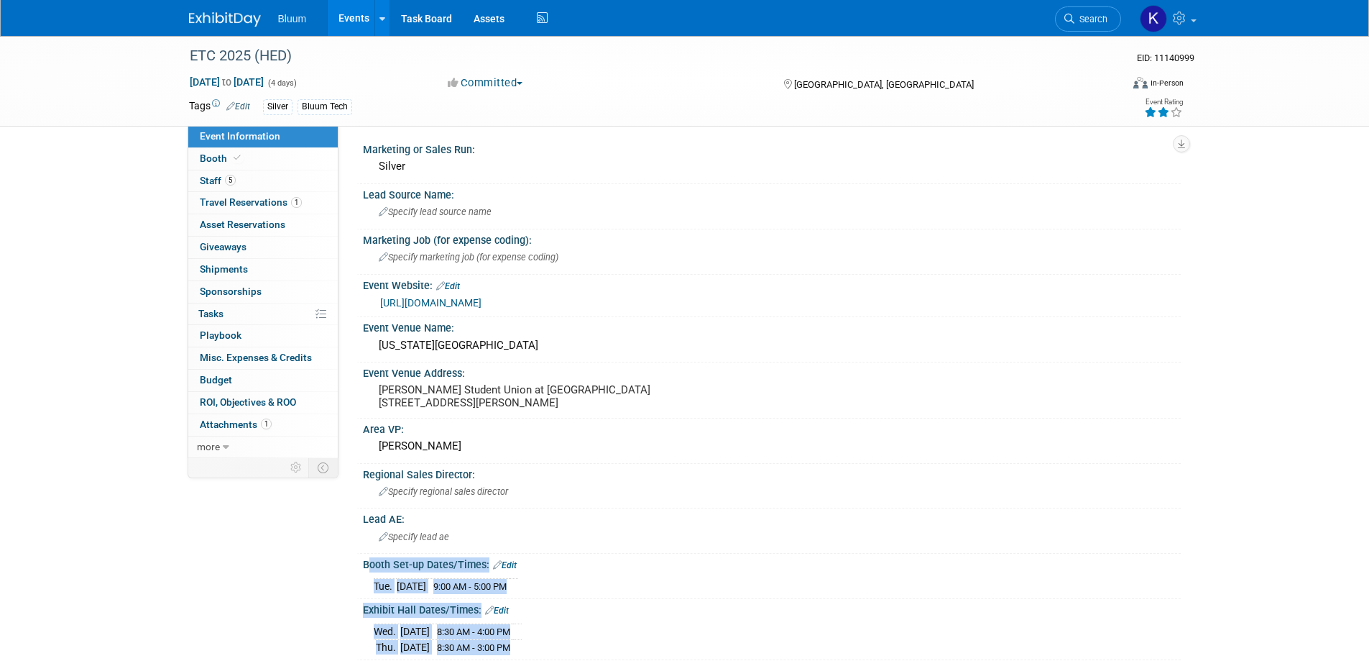
scroll to position [0, 0]
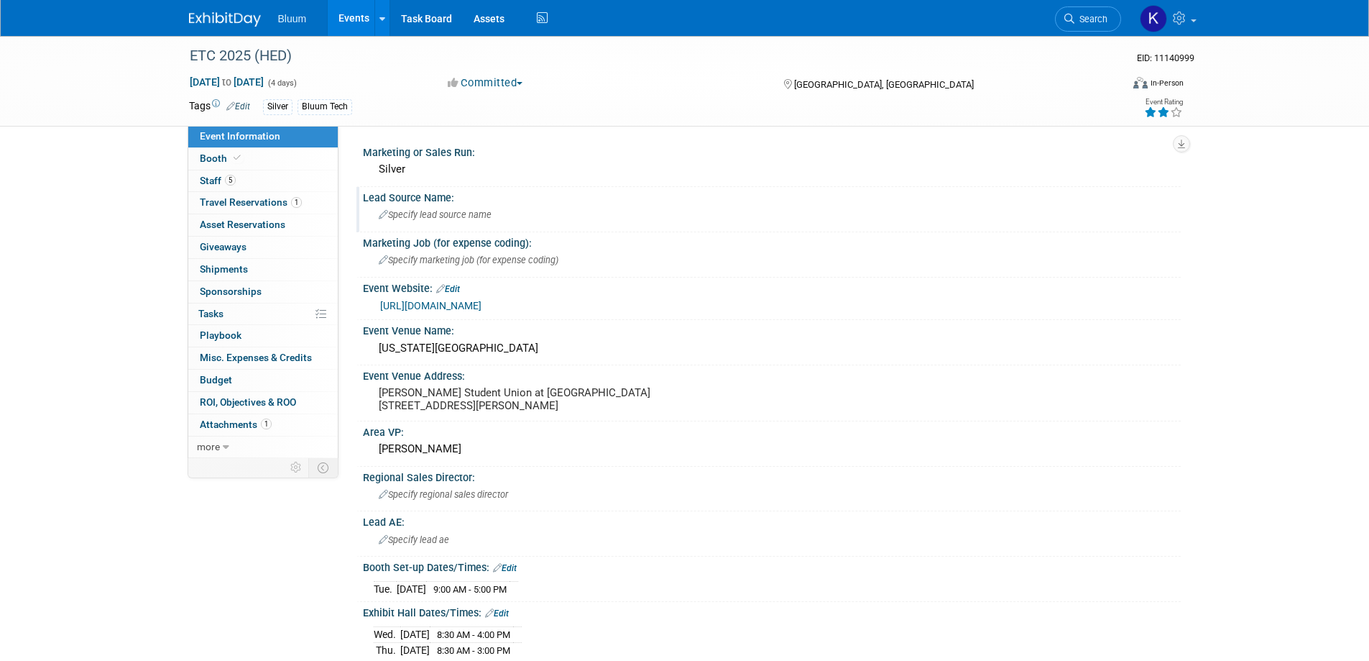
click at [547, 216] on div "Specify lead source name" at bounding box center [772, 214] width 796 height 22
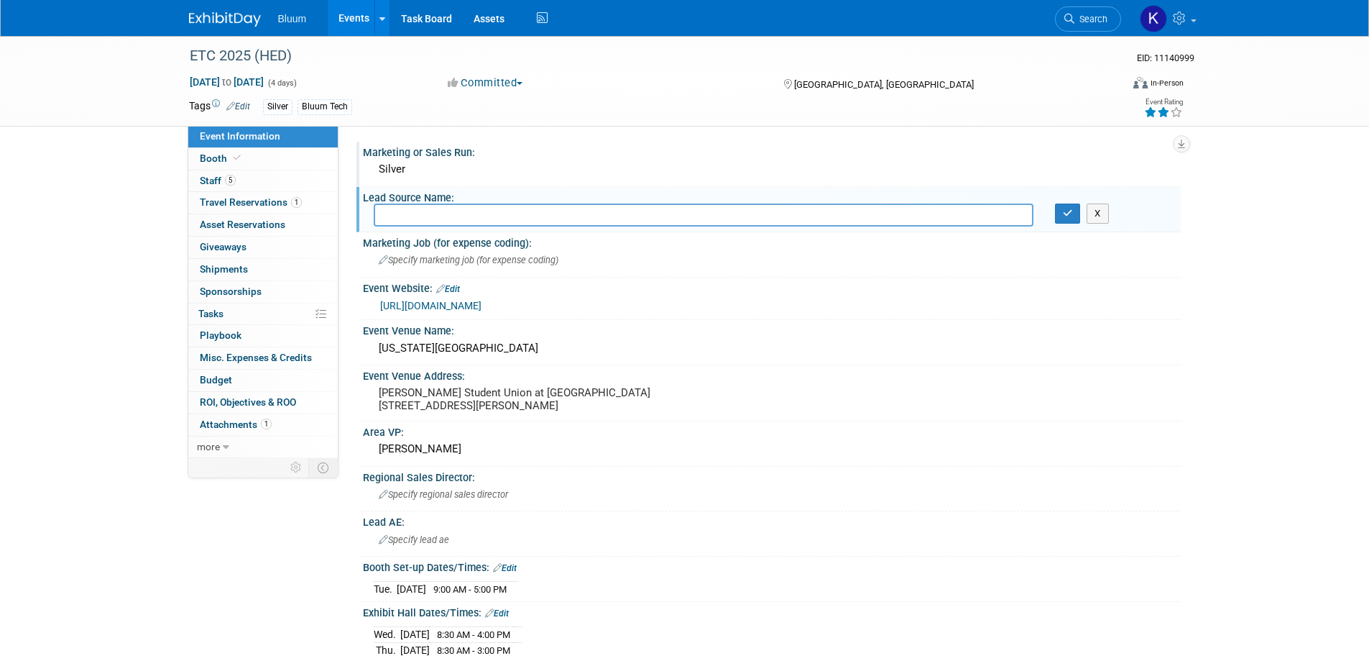
click at [497, 168] on div "Silver" at bounding box center [772, 169] width 796 height 22
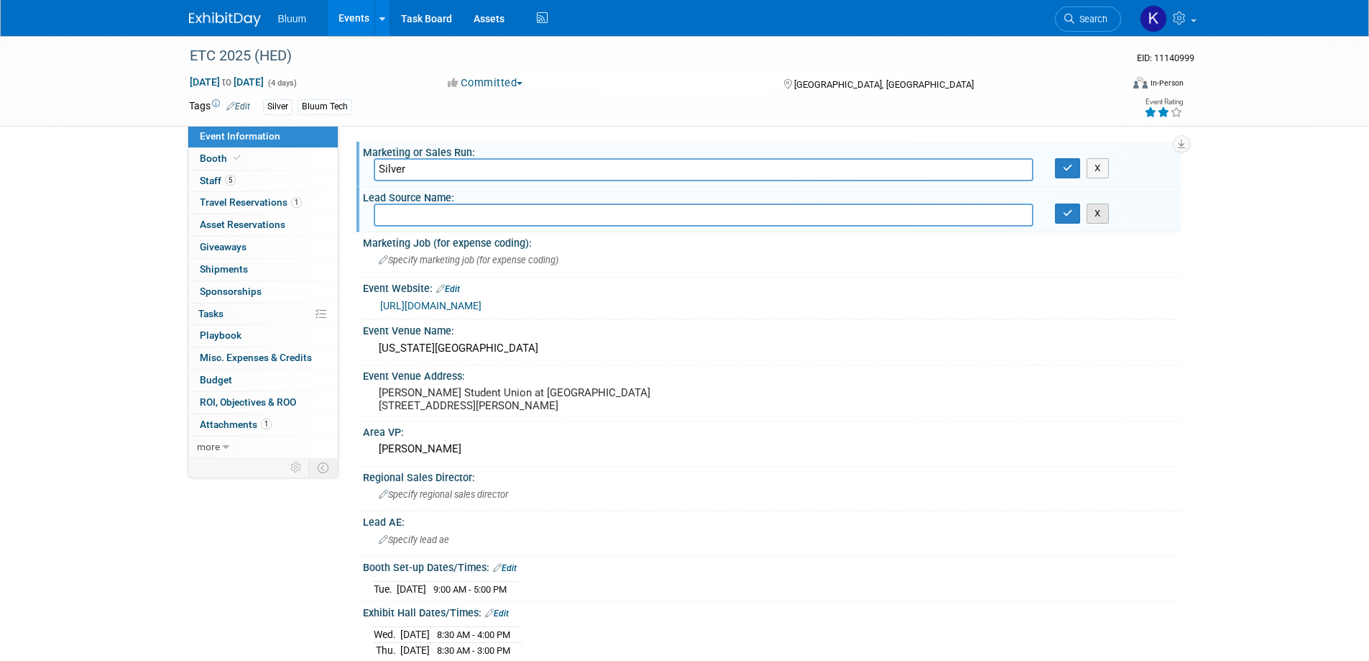
click at [1099, 209] on button "X" at bounding box center [1098, 213] width 22 height 20
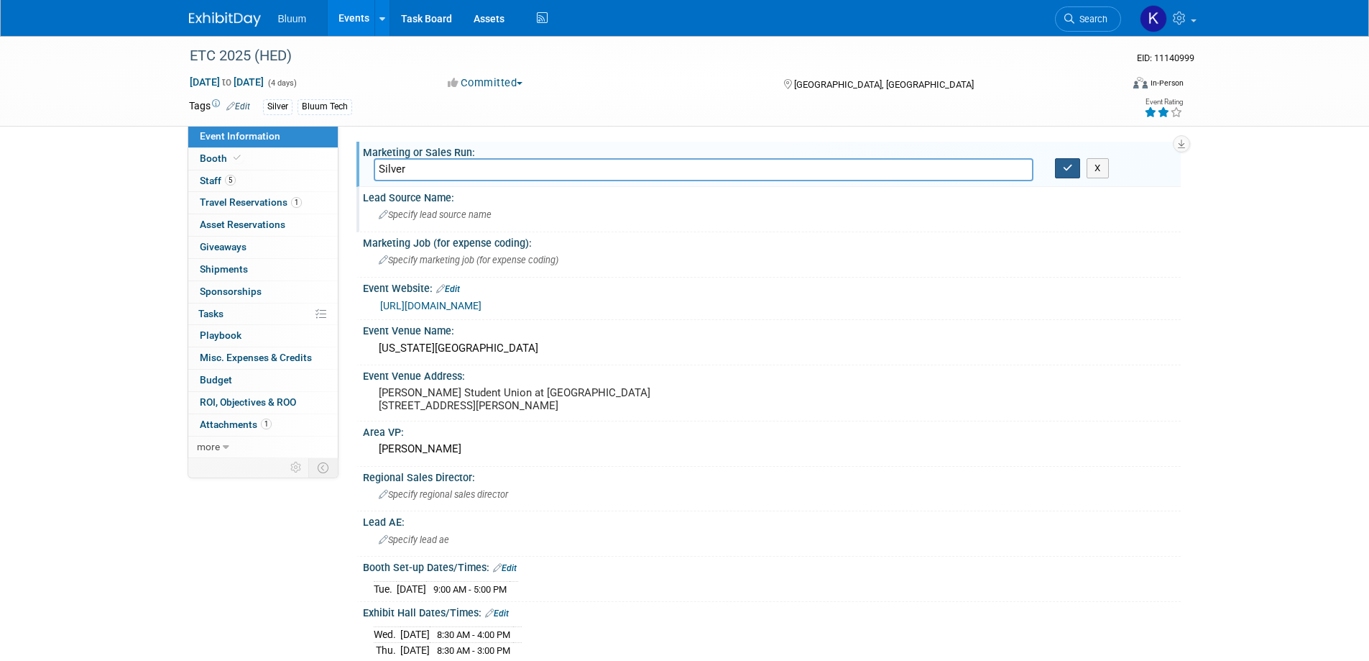
click at [1075, 168] on button "button" at bounding box center [1068, 168] width 26 height 20
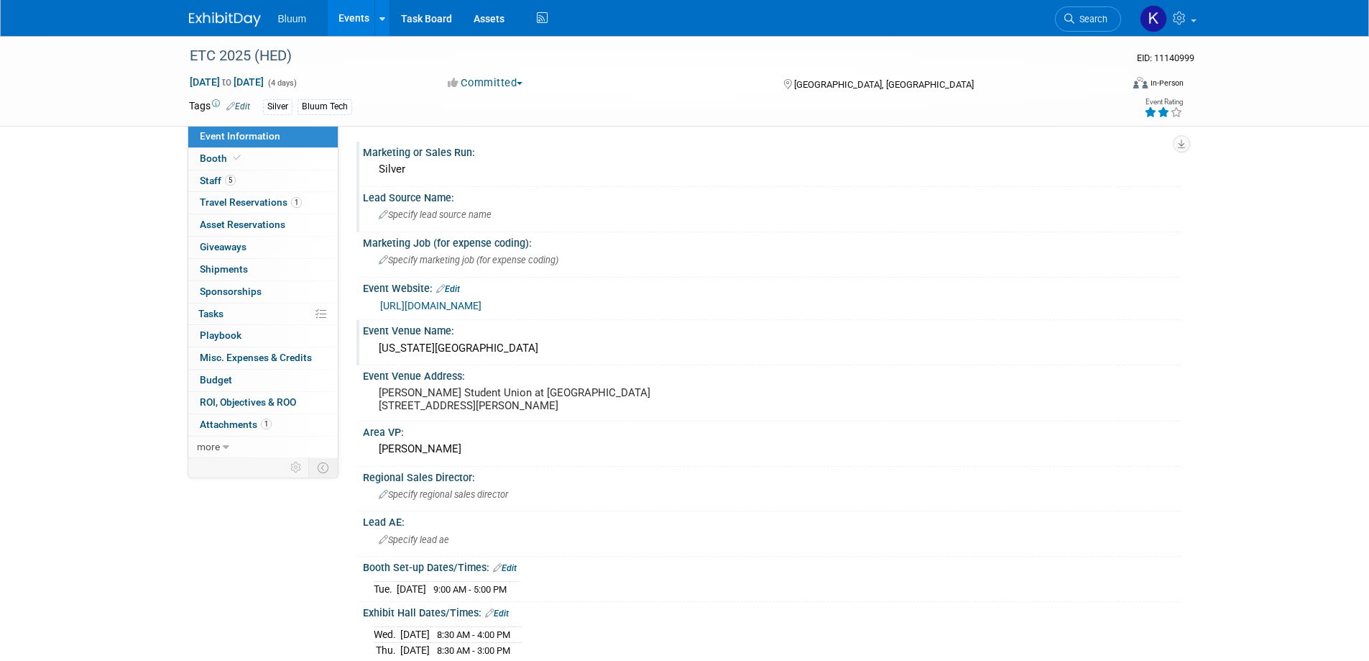
drag, startPoint x: 413, startPoint y: 349, endPoint x: 569, endPoint y: 354, distance: 156.8
click at [569, 354] on div "North Carolina State University" at bounding box center [772, 348] width 796 height 22
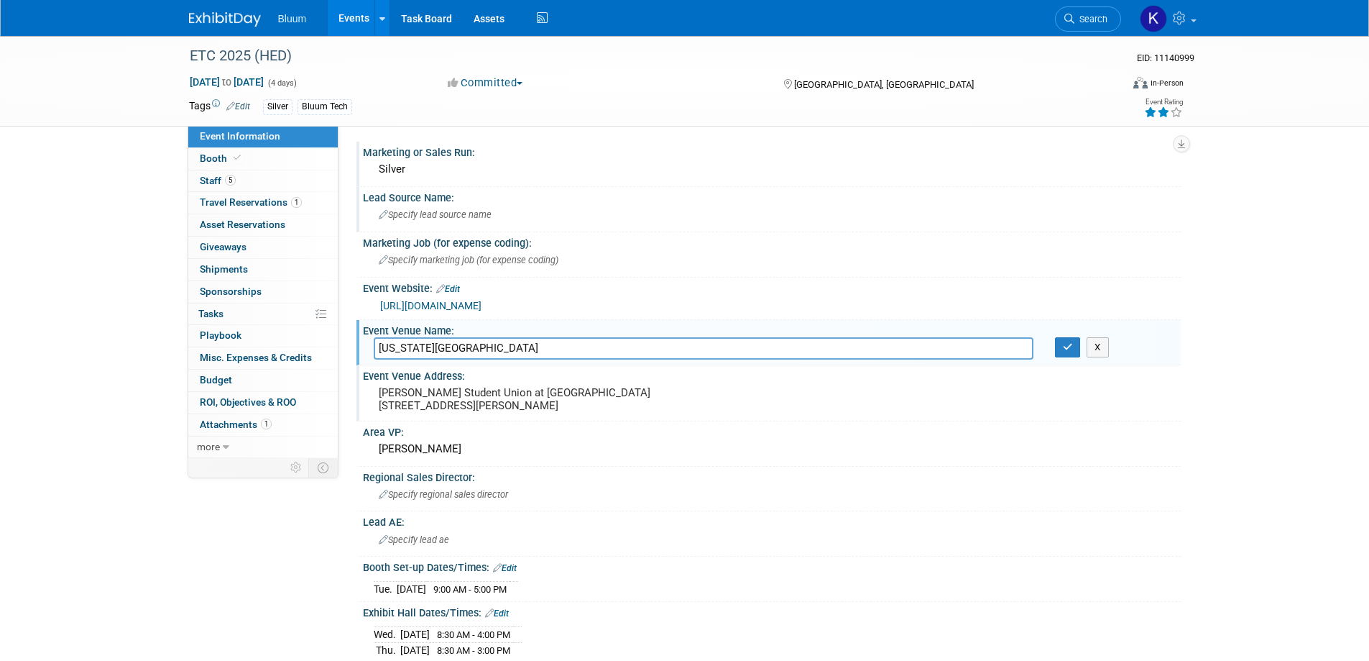
drag, startPoint x: 505, startPoint y: 347, endPoint x: 517, endPoint y: 377, distance: 32.6
click at [517, 382] on div "Talley Student Union at NCSU 2610 Cates Ave, Raleigh, NC 27607" at bounding box center [533, 398] width 319 height 33
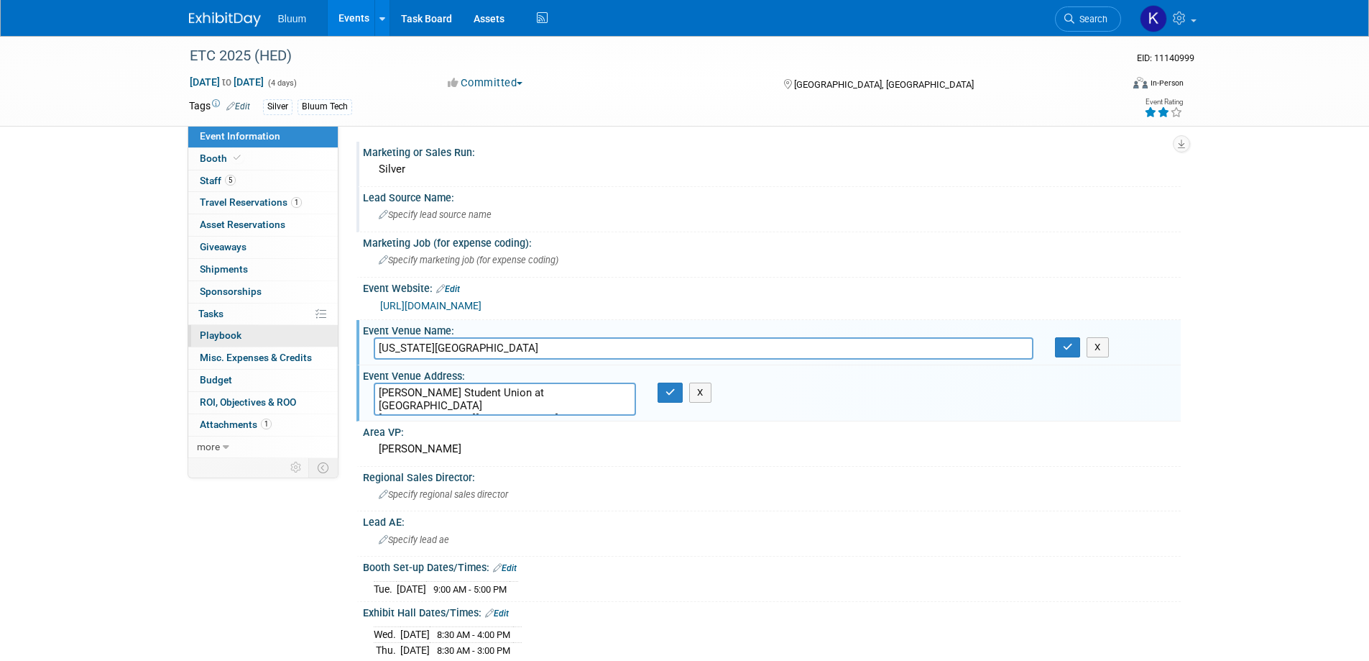
drag, startPoint x: 526, startPoint y: 347, endPoint x: 331, endPoint y: 337, distance: 195.0
click at [331, 337] on div "Event Information Event Info Booth Booth 5 Staff 5 Staff 1 Travel Reservations …" at bounding box center [684, 653] width 1013 height 1234
click at [1070, 352] on button "button" at bounding box center [1068, 347] width 26 height 20
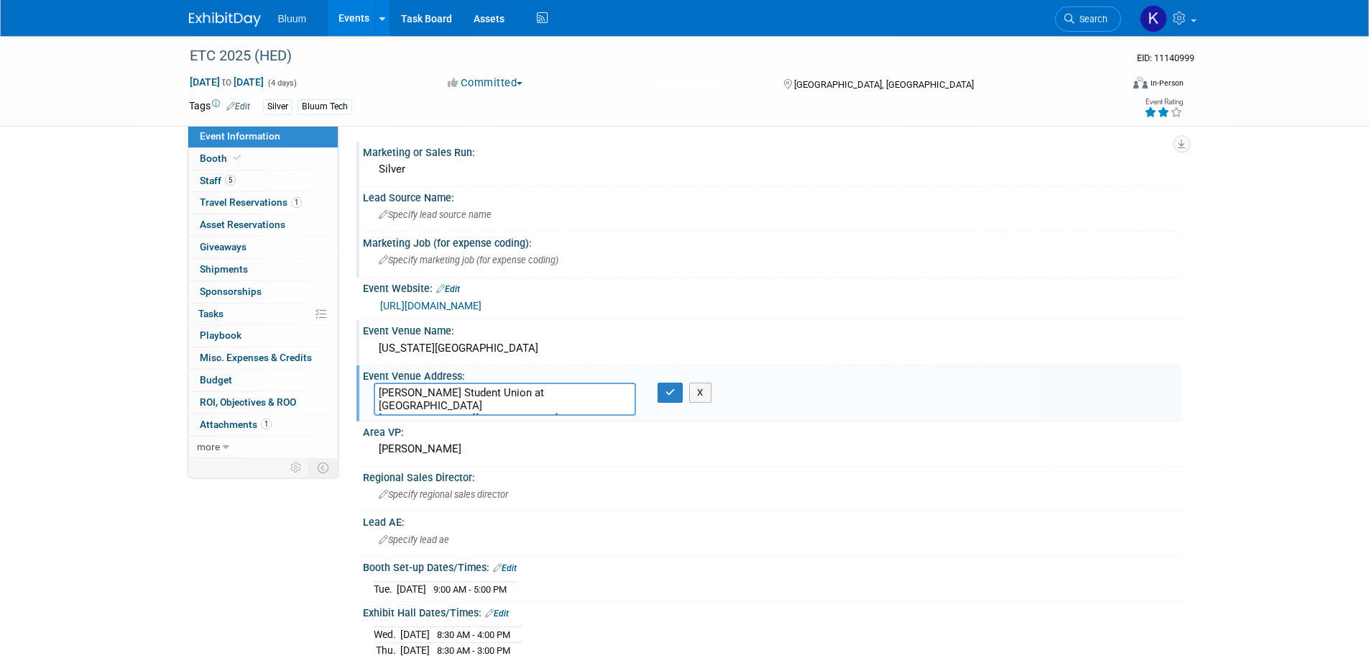
click at [700, 247] on div "Marketing Job (for expense coding):" at bounding box center [772, 241] width 818 height 18
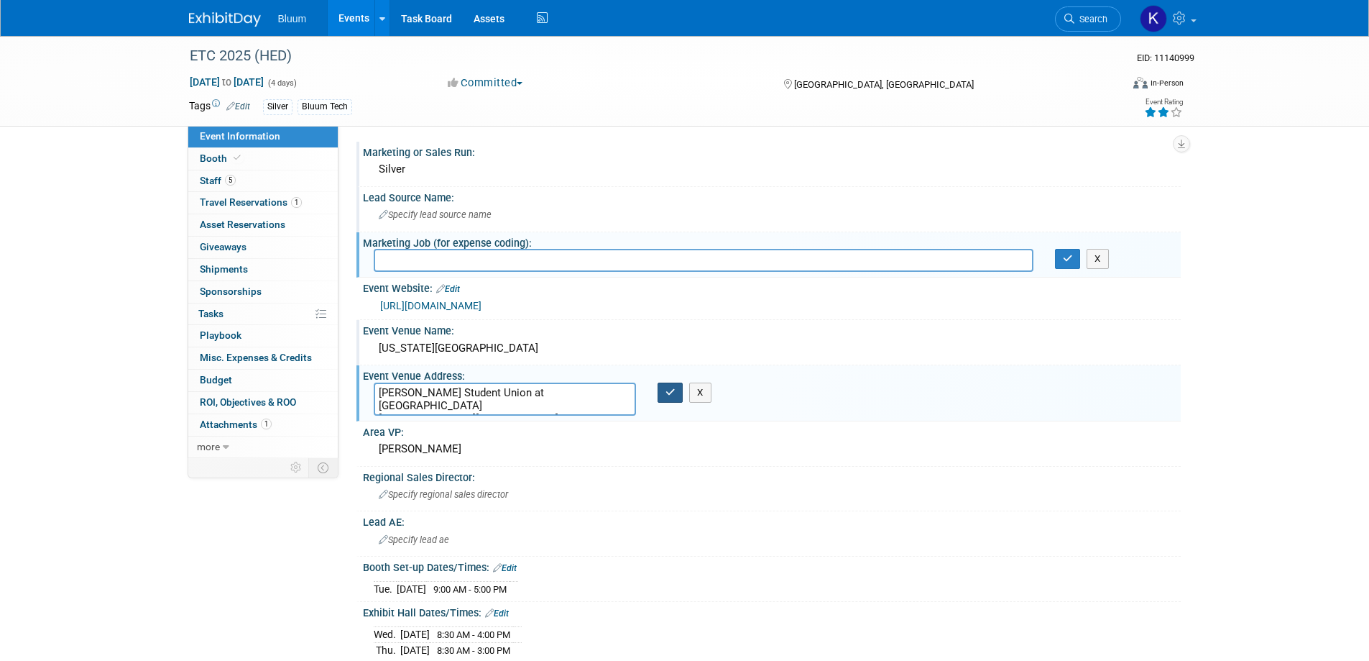
click at [668, 396] on icon "button" at bounding box center [671, 391] width 10 height 9
click at [668, 388] on icon "button" at bounding box center [671, 391] width 10 height 9
click at [835, 322] on div "Event Venue Name:" at bounding box center [772, 329] width 818 height 18
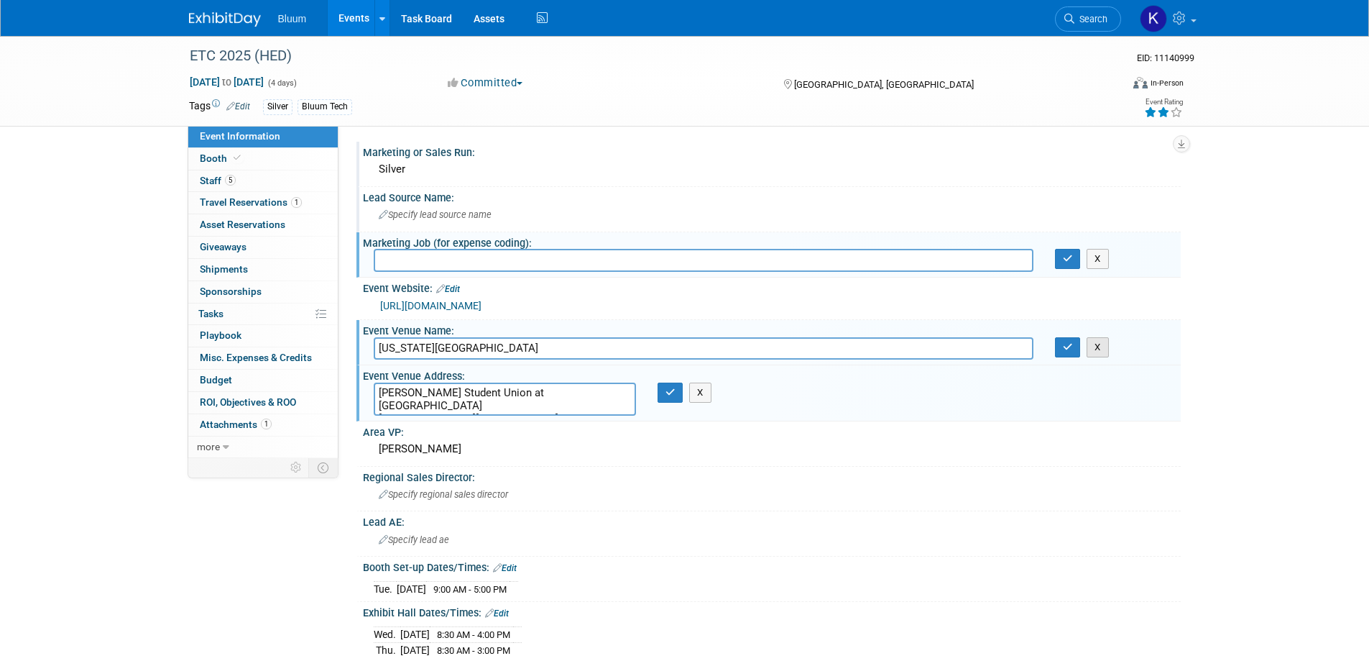
click at [1099, 344] on button "X" at bounding box center [1098, 347] width 22 height 20
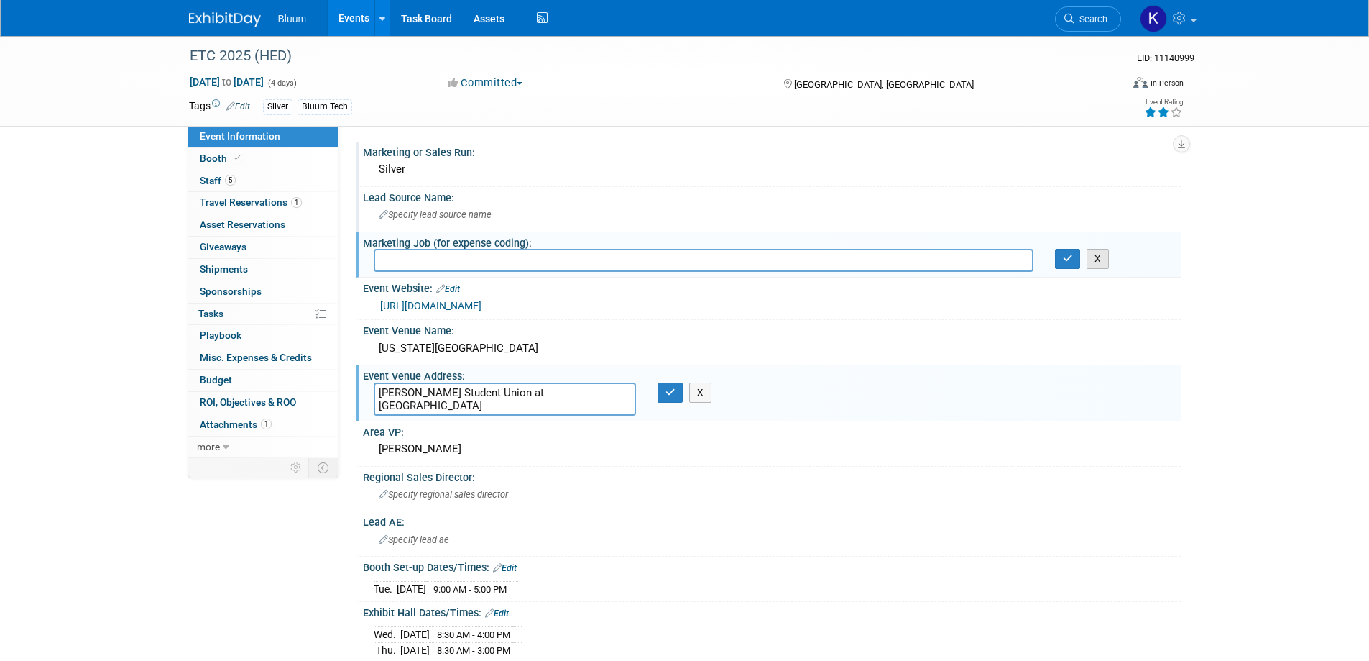
click at [1108, 264] on button "X" at bounding box center [1098, 259] width 22 height 20
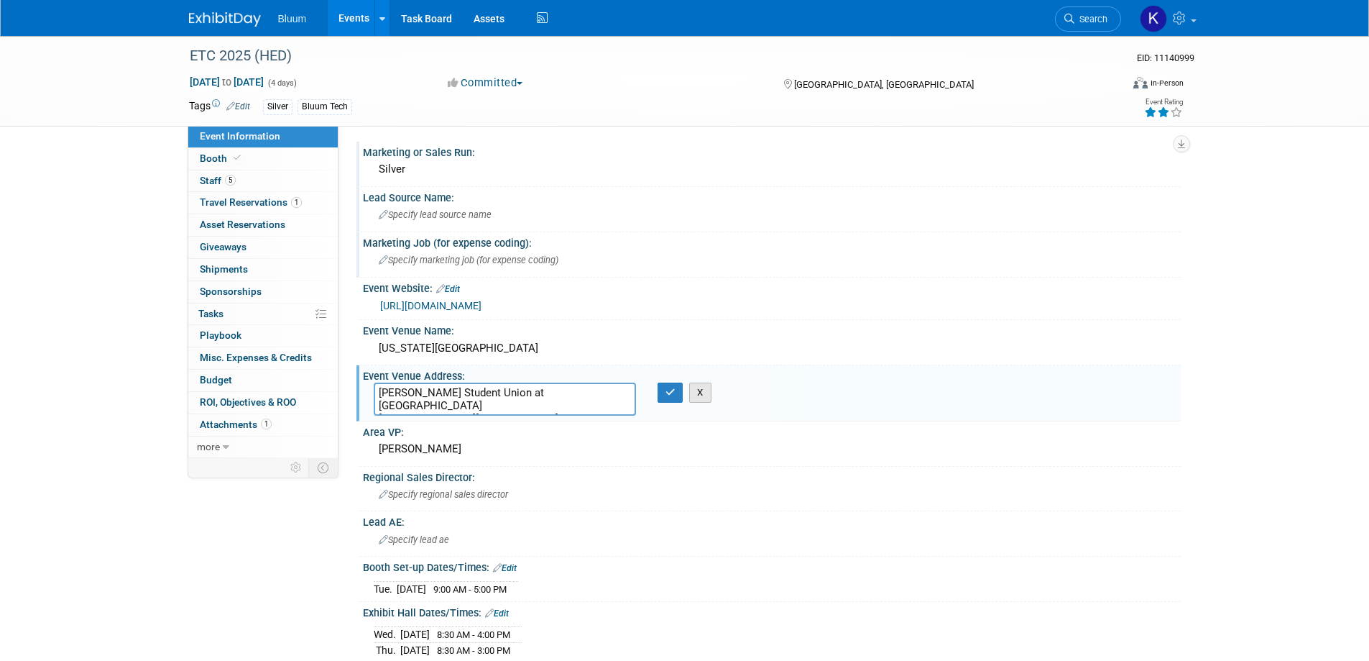
click at [706, 397] on button "X" at bounding box center [700, 392] width 22 height 20
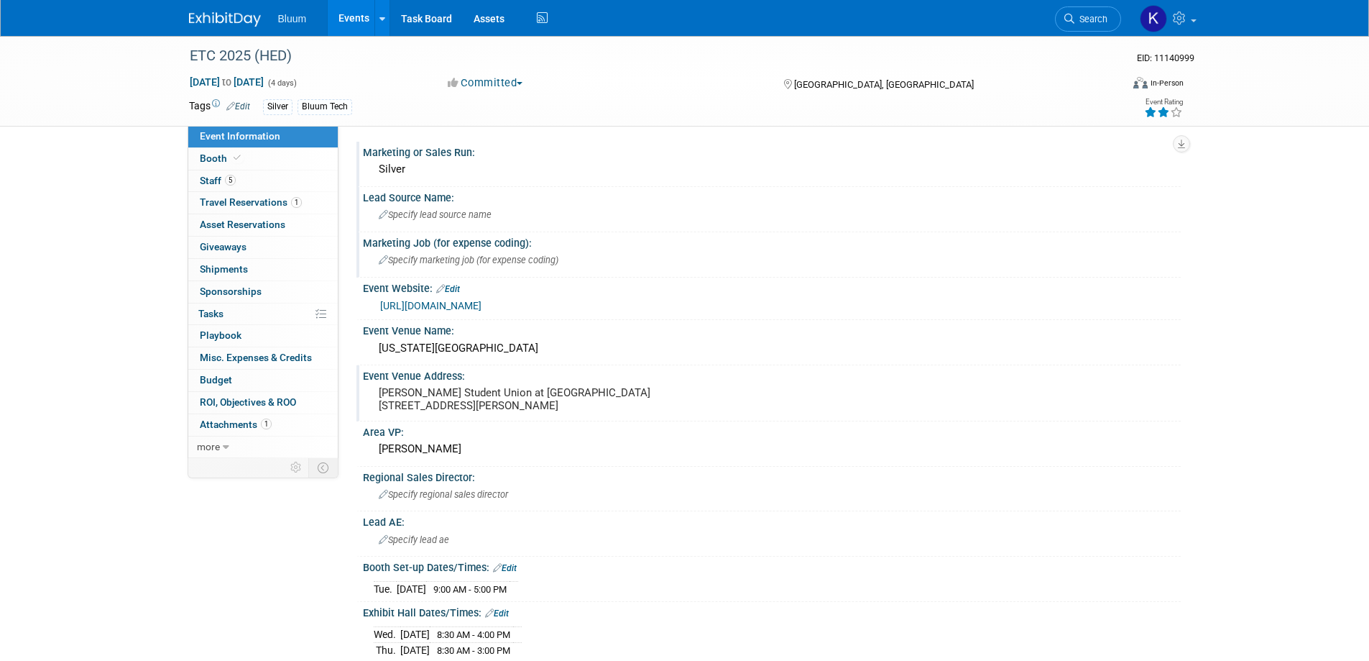
click at [349, 17] on link "Events" at bounding box center [354, 18] width 52 height 36
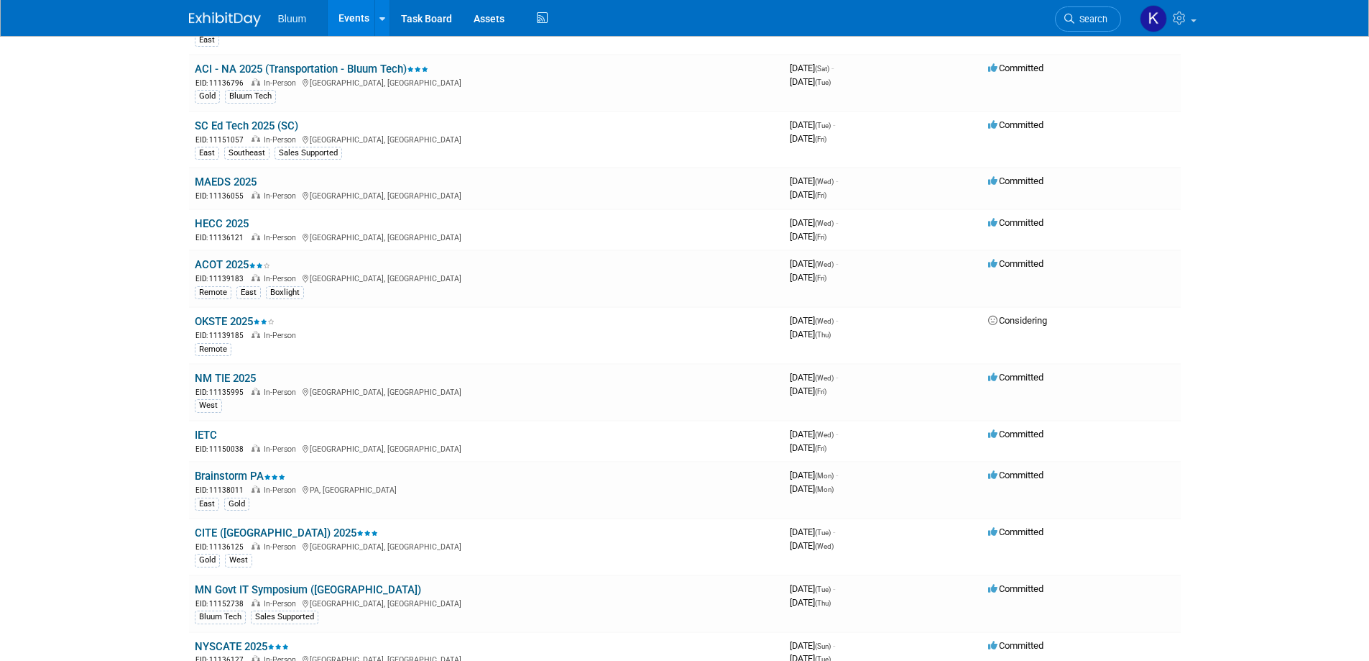
scroll to position [791, 0]
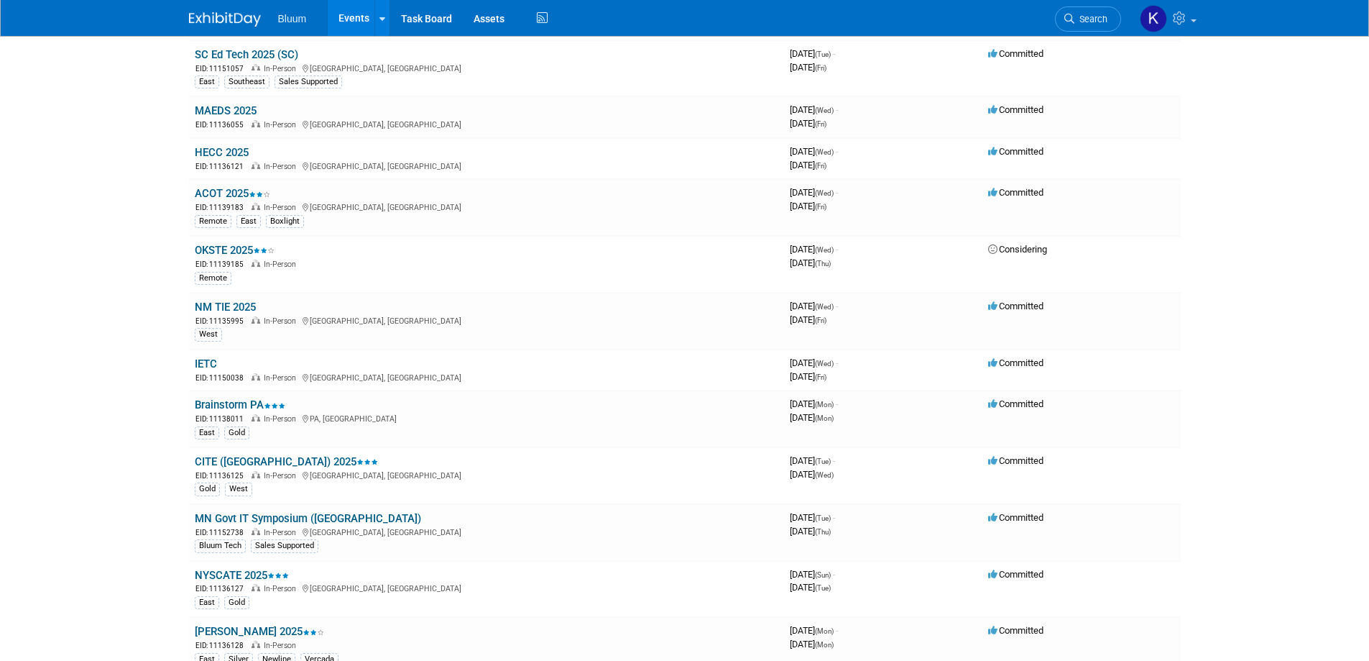
click at [235, 461] on link "CITE ([GEOGRAPHIC_DATA]) 2025" at bounding box center [286, 461] width 183 height 13
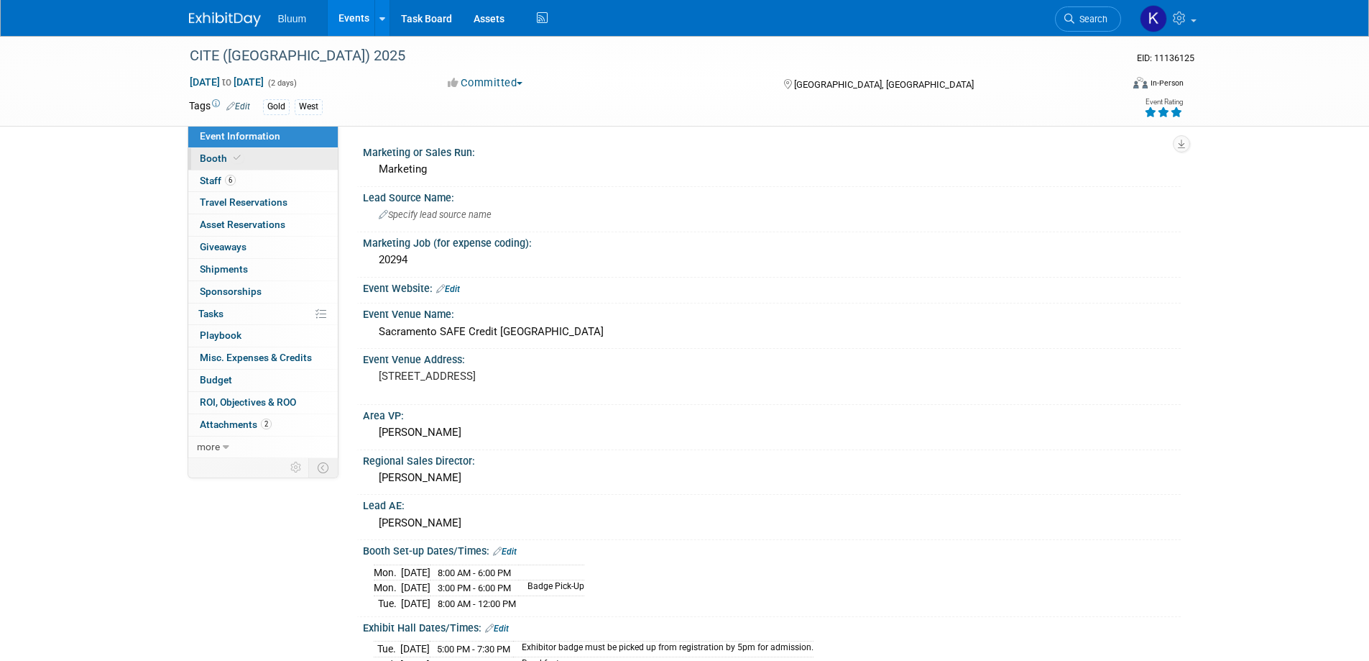
click at [218, 155] on span "Booth" at bounding box center [222, 157] width 44 height 11
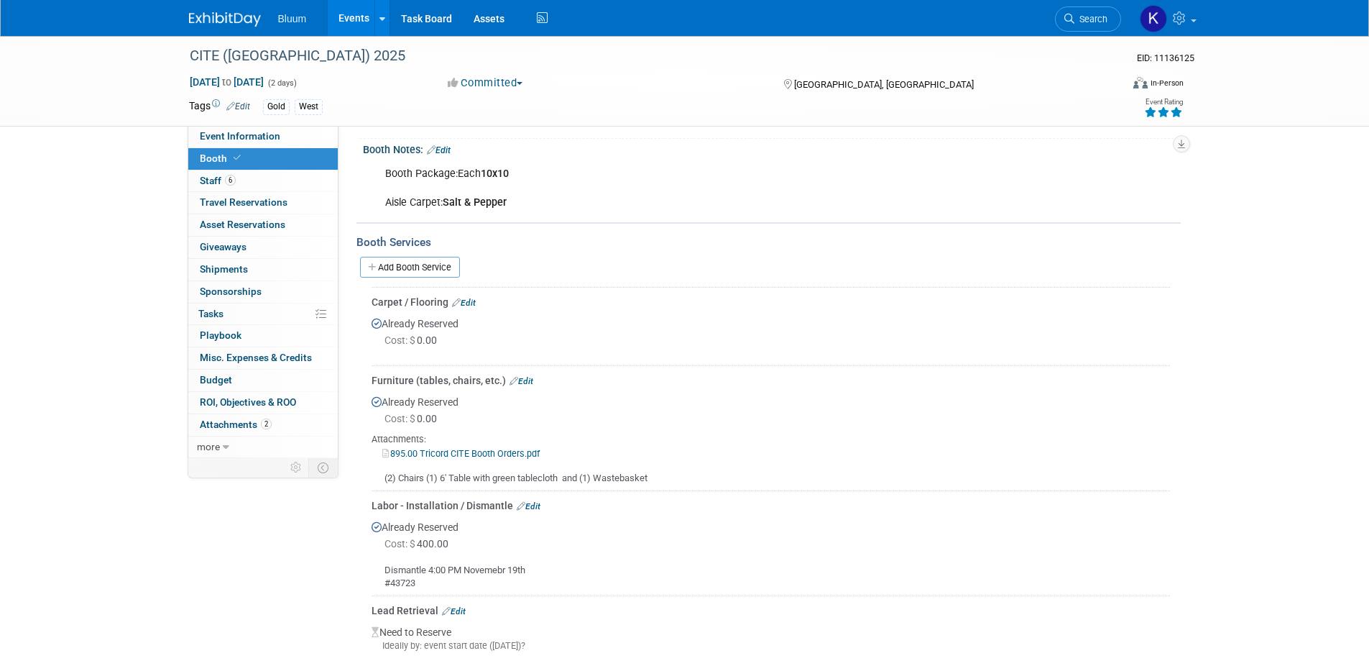
scroll to position [216, 0]
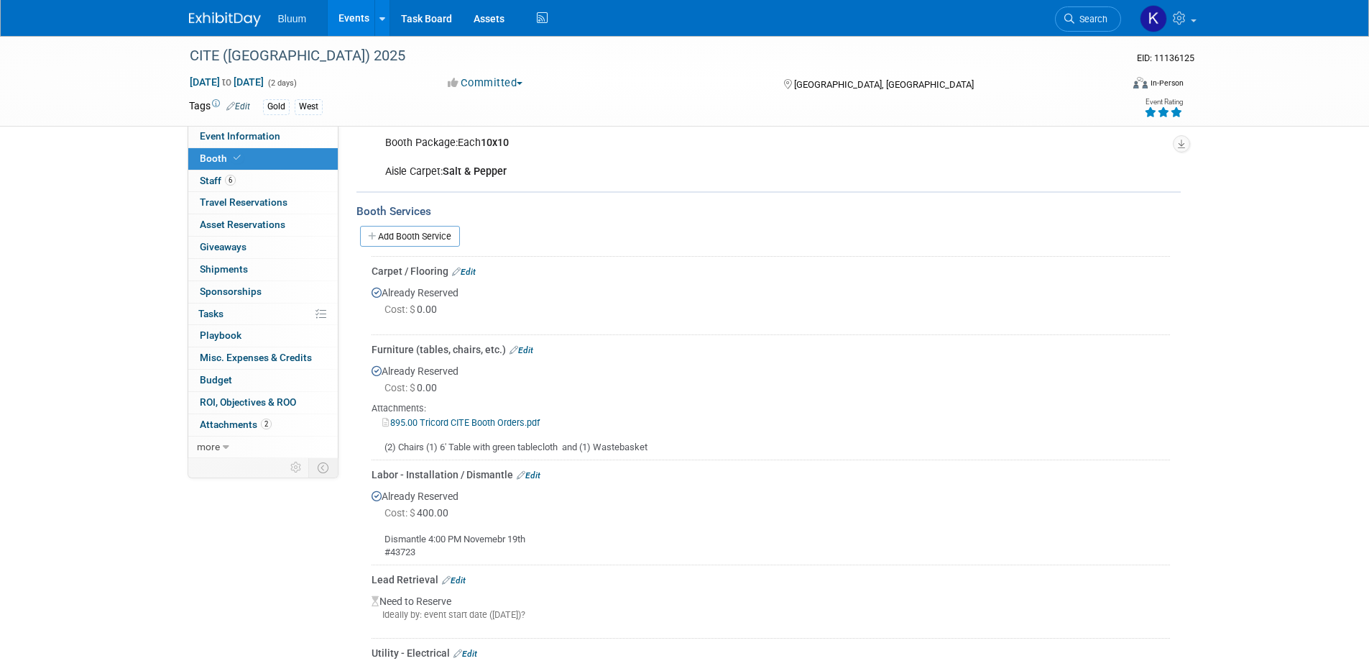
click at [178, 180] on div "Event Information Event Info Booth Booth 6 Staff 6 Staff 0 Travel Reservations …" at bounding box center [684, 397] width 1013 height 1154
click at [193, 185] on link "6 Staff 6" at bounding box center [262, 181] width 149 height 22
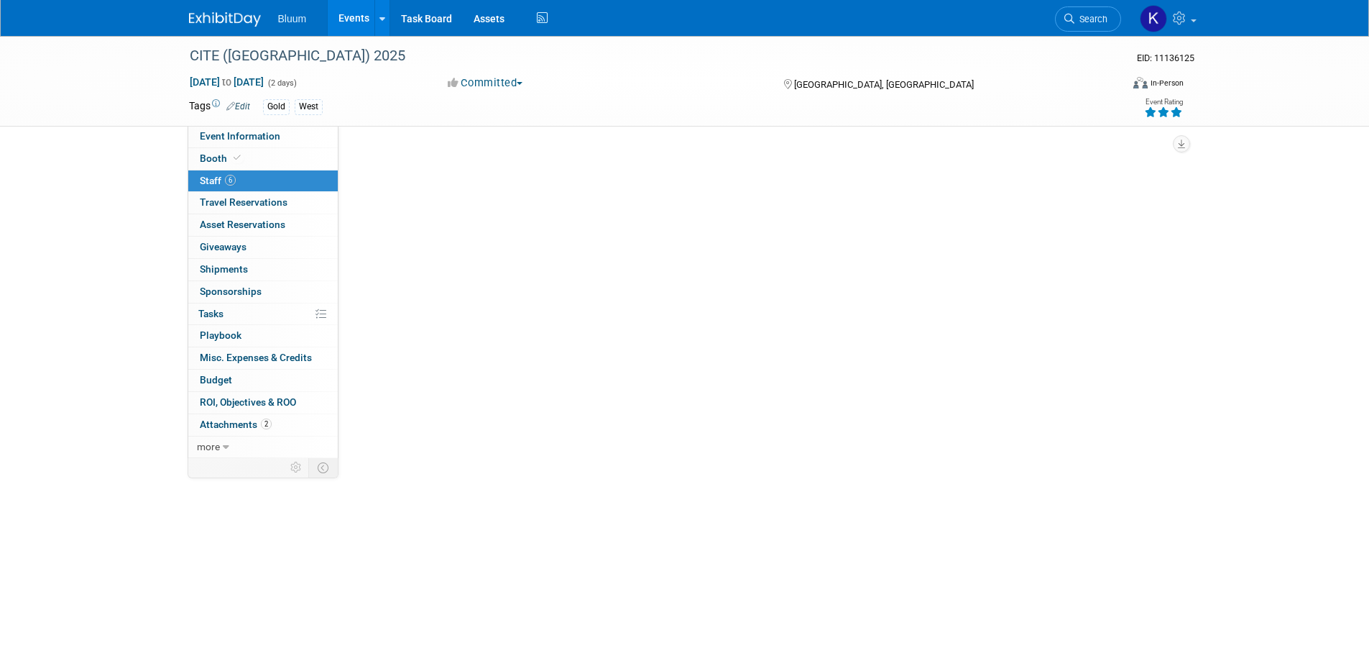
scroll to position [0, 0]
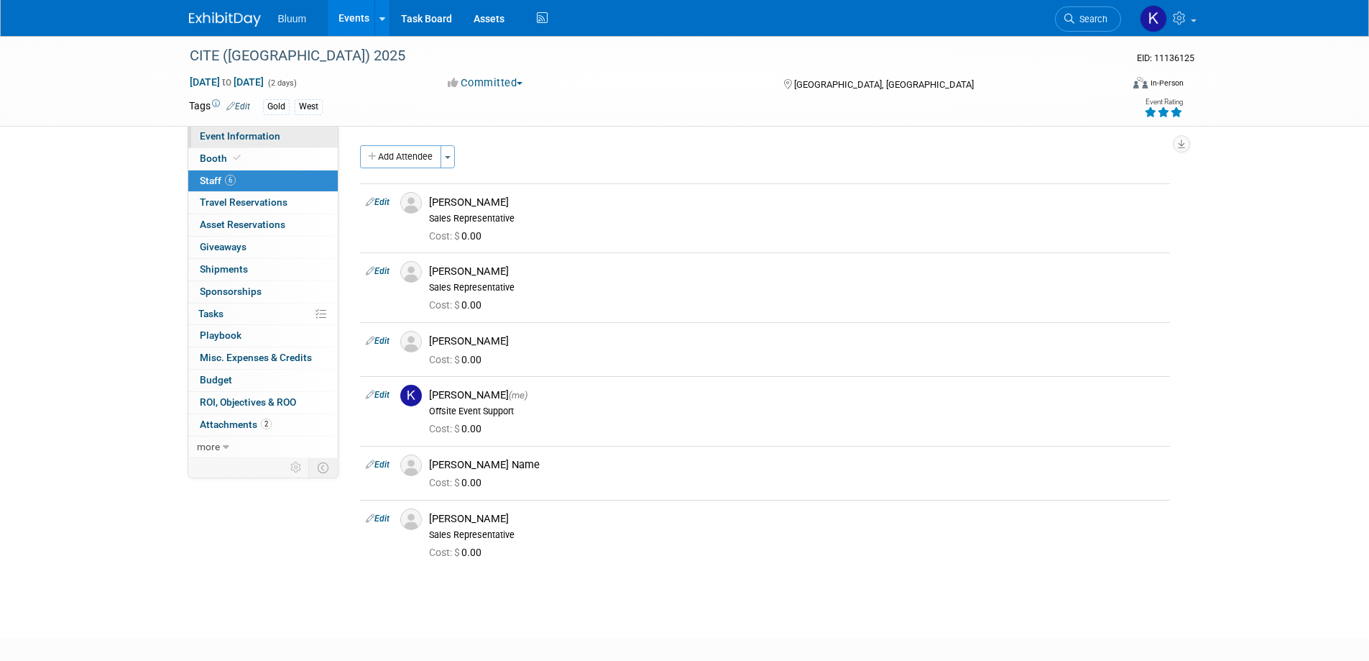
click at [236, 134] on span "Event Information" at bounding box center [240, 135] width 80 height 11
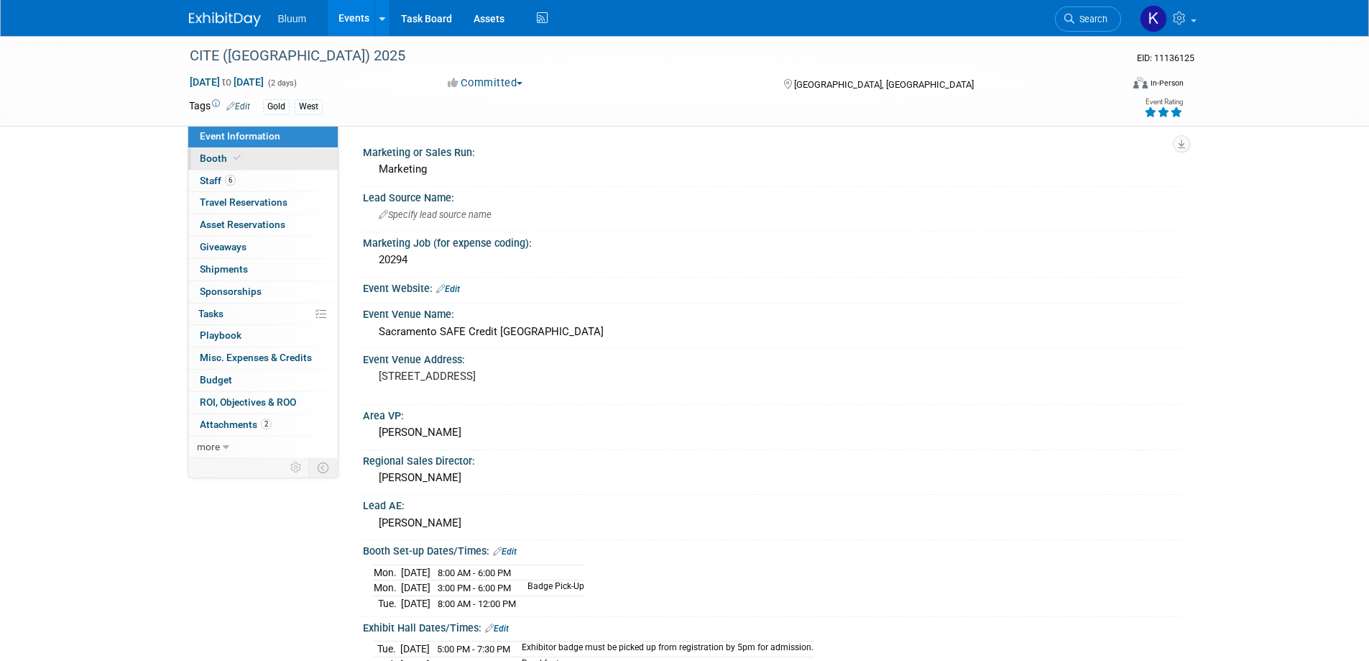
click at [210, 165] on link "Booth" at bounding box center [262, 159] width 149 height 22
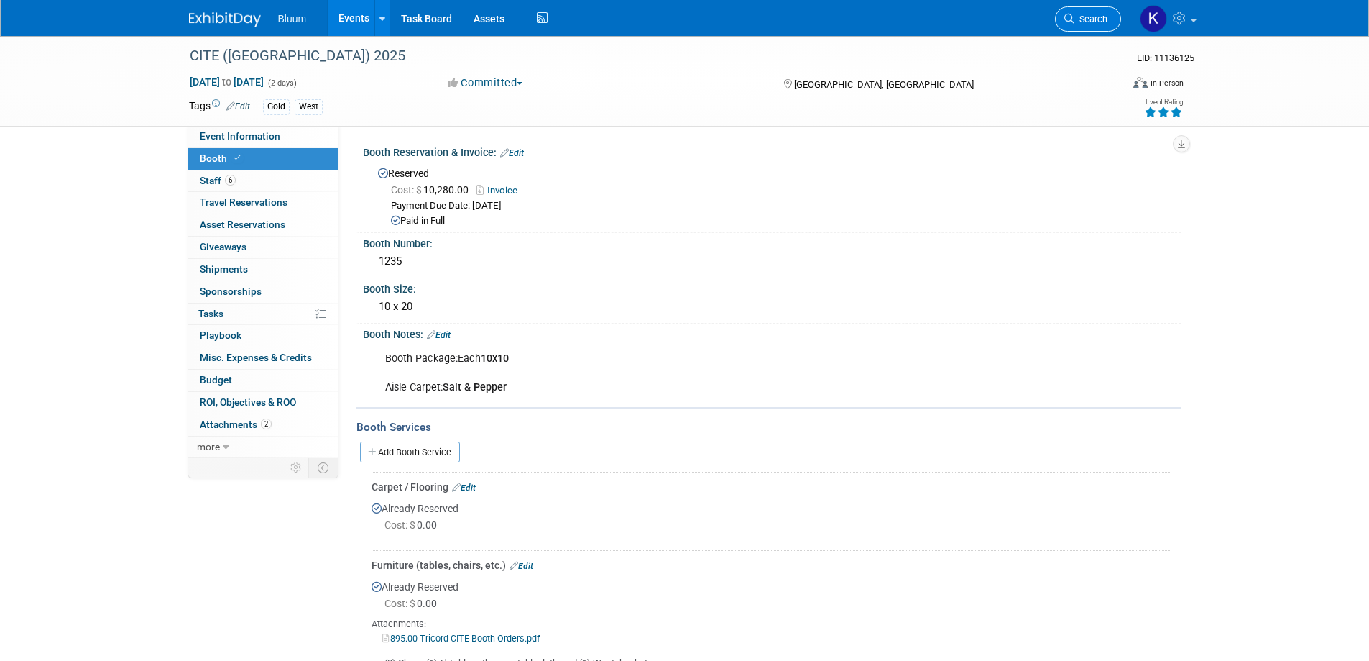
click at [1083, 13] on link "Search" at bounding box center [1088, 18] width 66 height 25
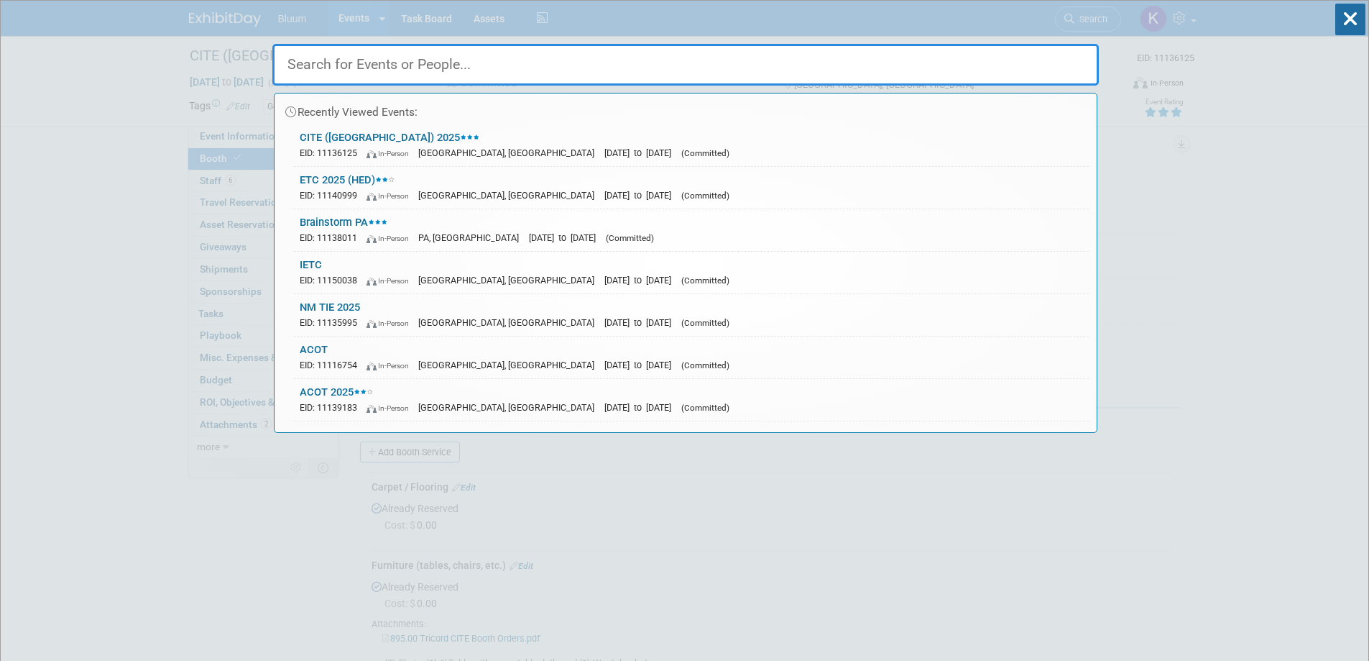
click at [703, 67] on input "text" at bounding box center [685, 65] width 827 height 42
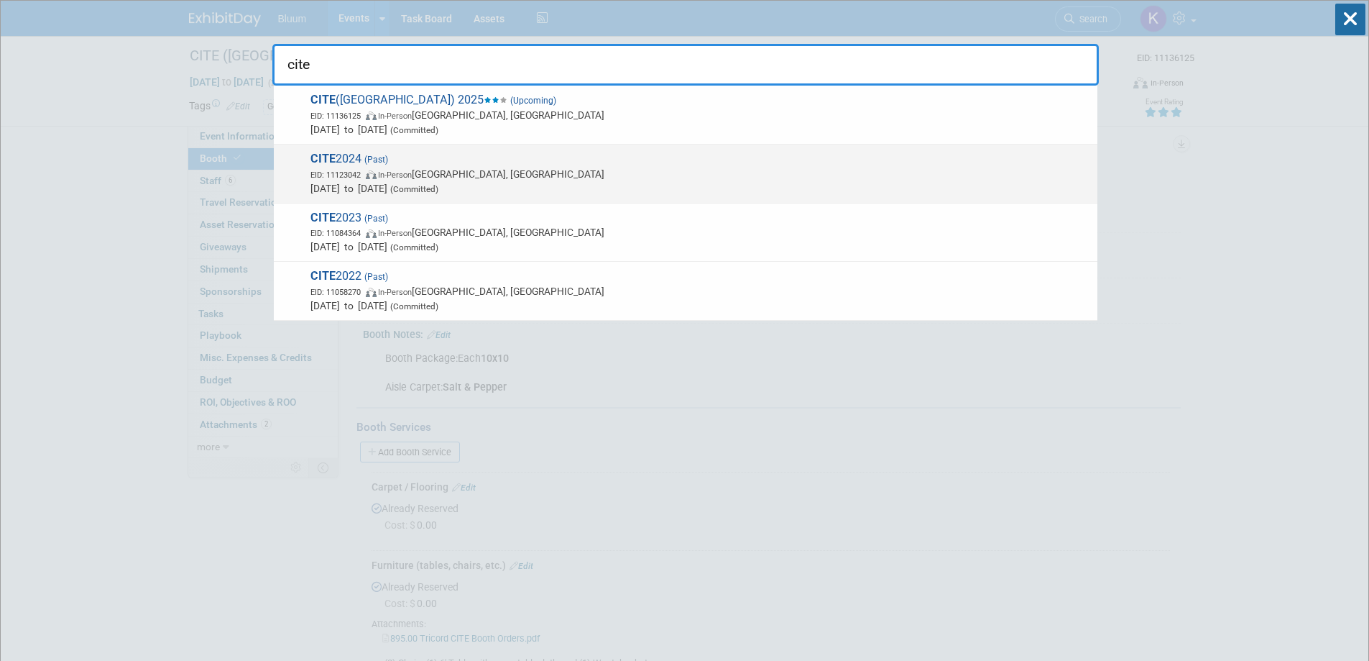
type input "cite"
click at [313, 163] on strong "CITE" at bounding box center [322, 159] width 25 height 14
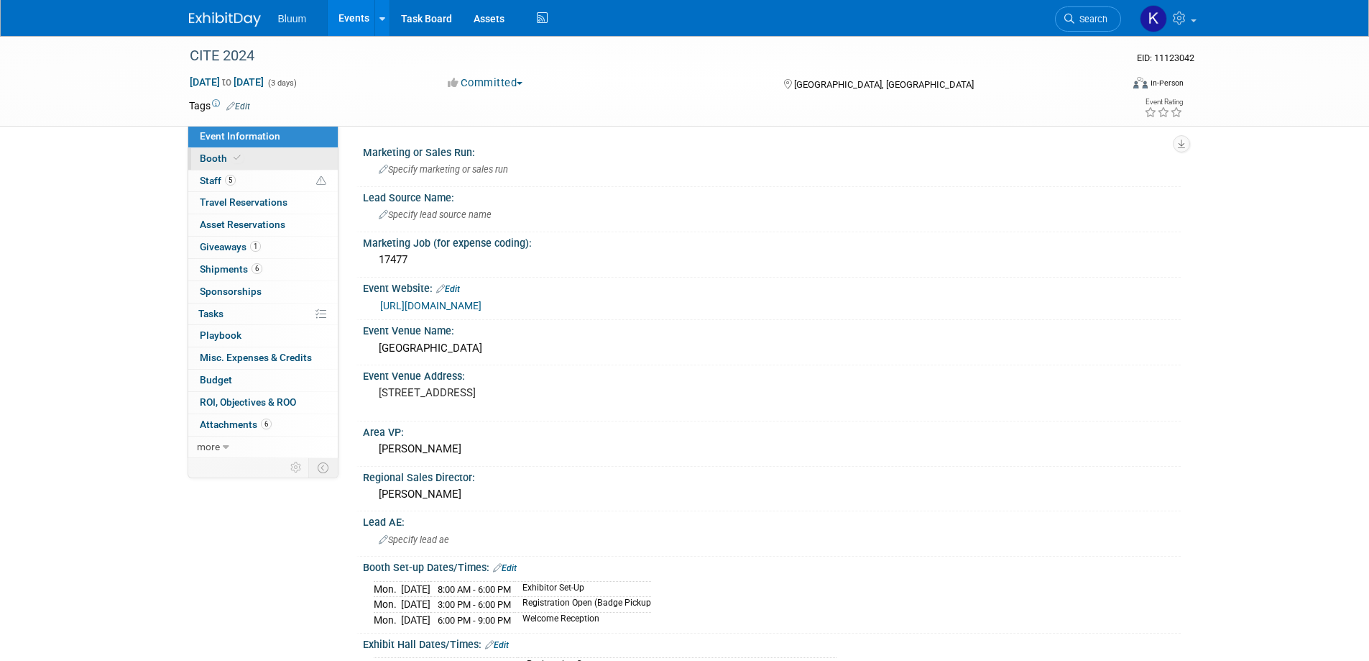
click at [216, 162] on span "Booth" at bounding box center [222, 157] width 44 height 11
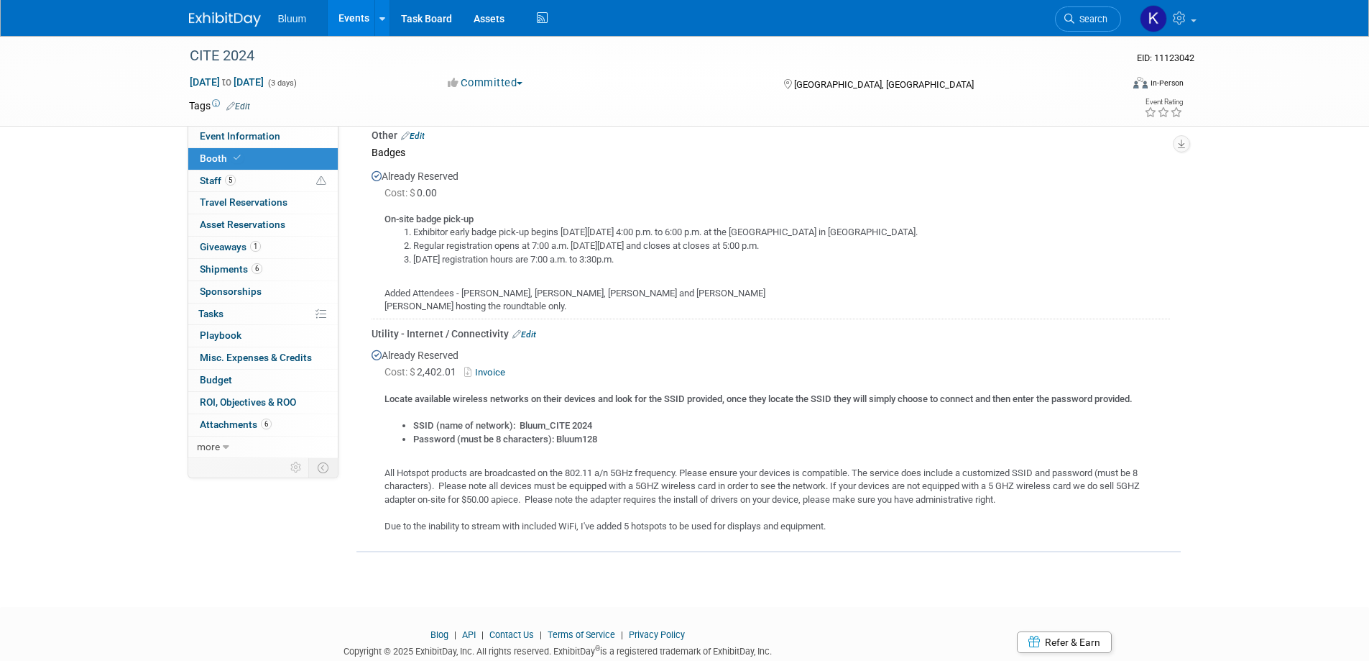
scroll to position [885, 0]
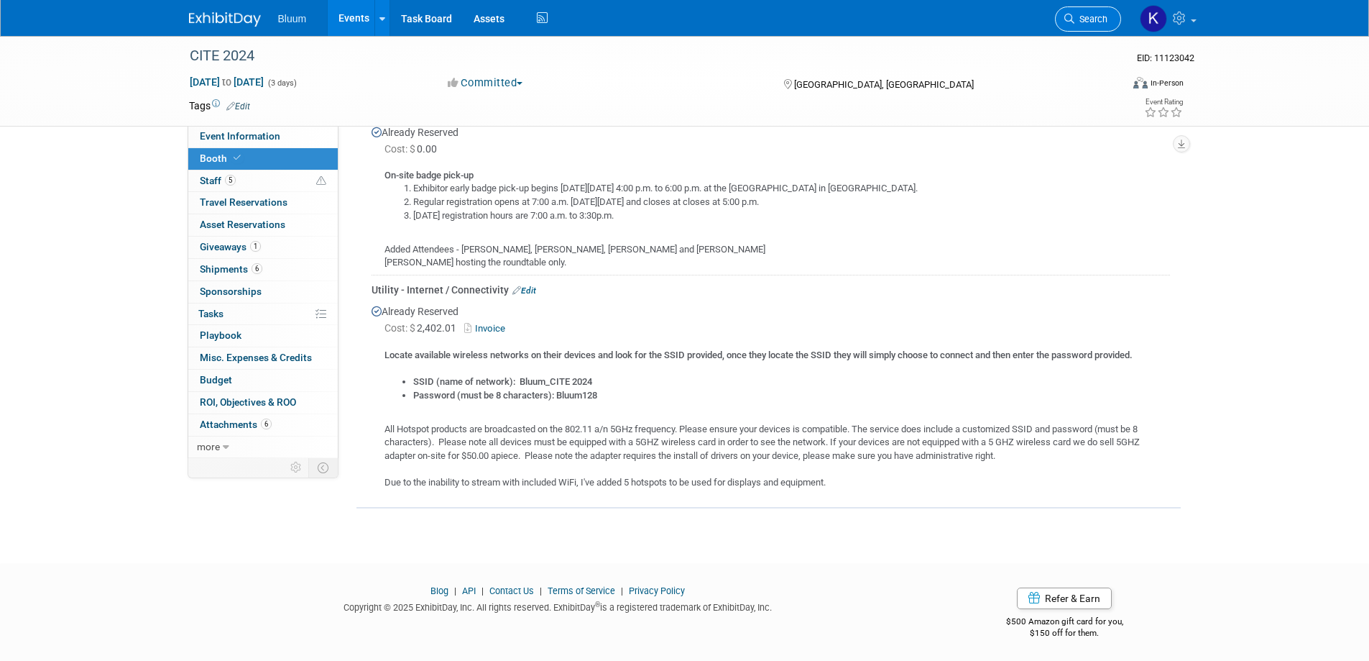
click at [1074, 19] on span "Search" at bounding box center [1090, 19] width 33 height 11
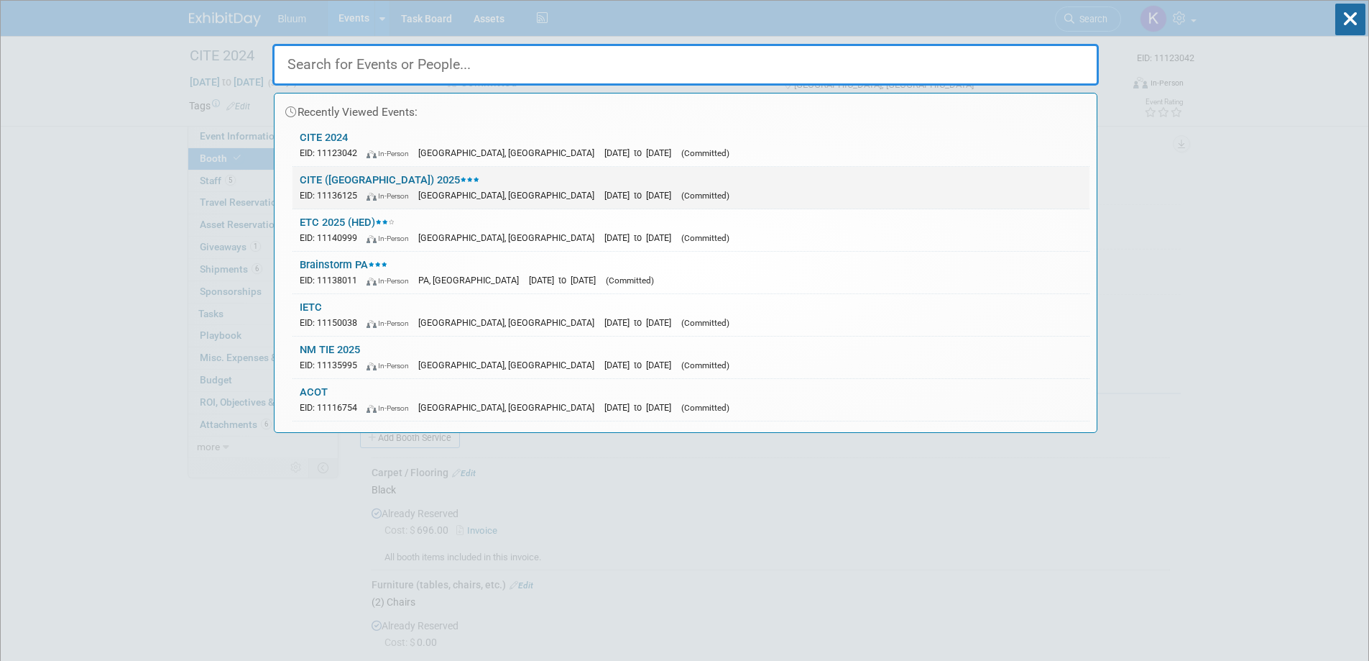
click at [341, 181] on link "CITE ([GEOGRAPHIC_DATA]) 2025 EID: 11136125 In-Person [GEOGRAPHIC_DATA], [GEOGR…" at bounding box center [691, 188] width 797 height 42
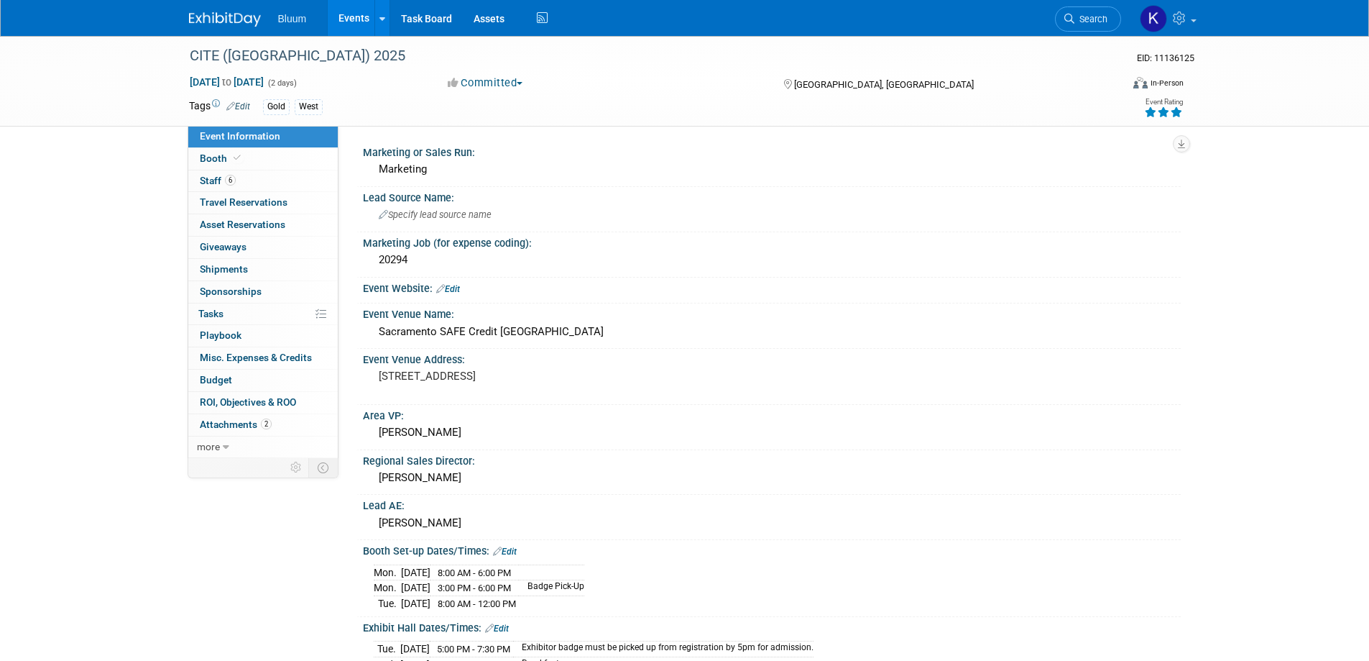
click at [215, 163] on span "Booth" at bounding box center [222, 157] width 44 height 11
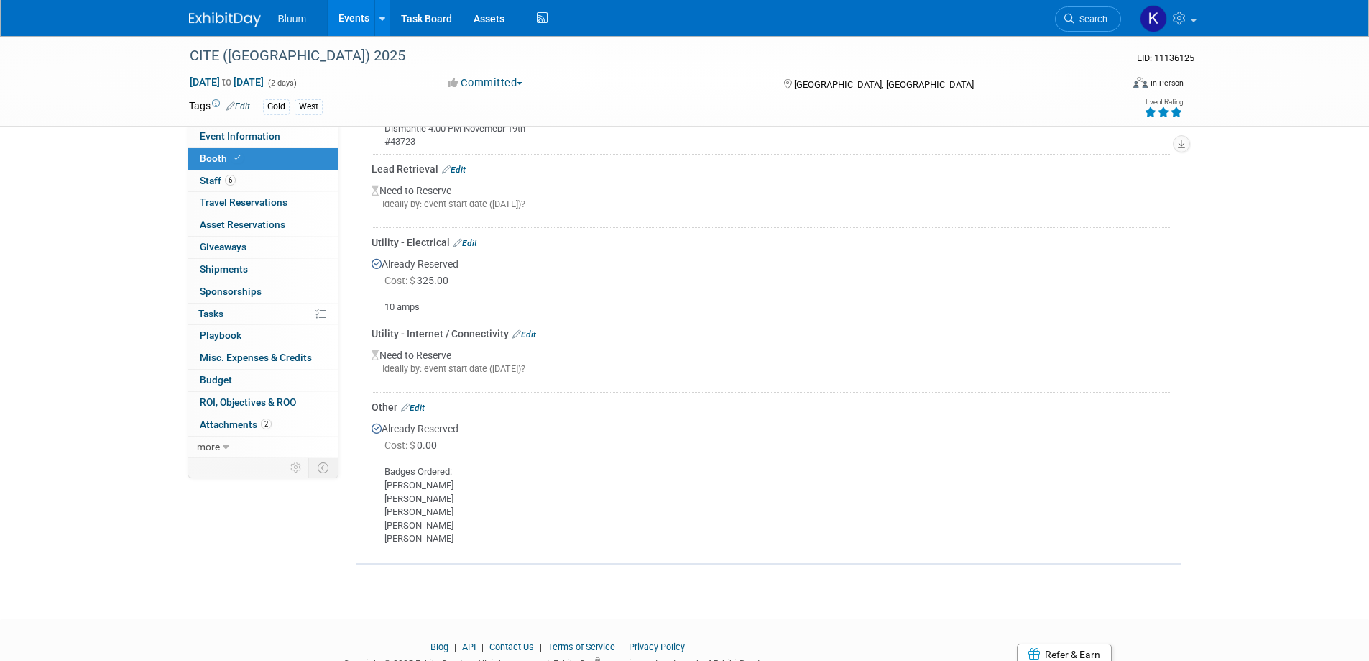
scroll to position [647, 0]
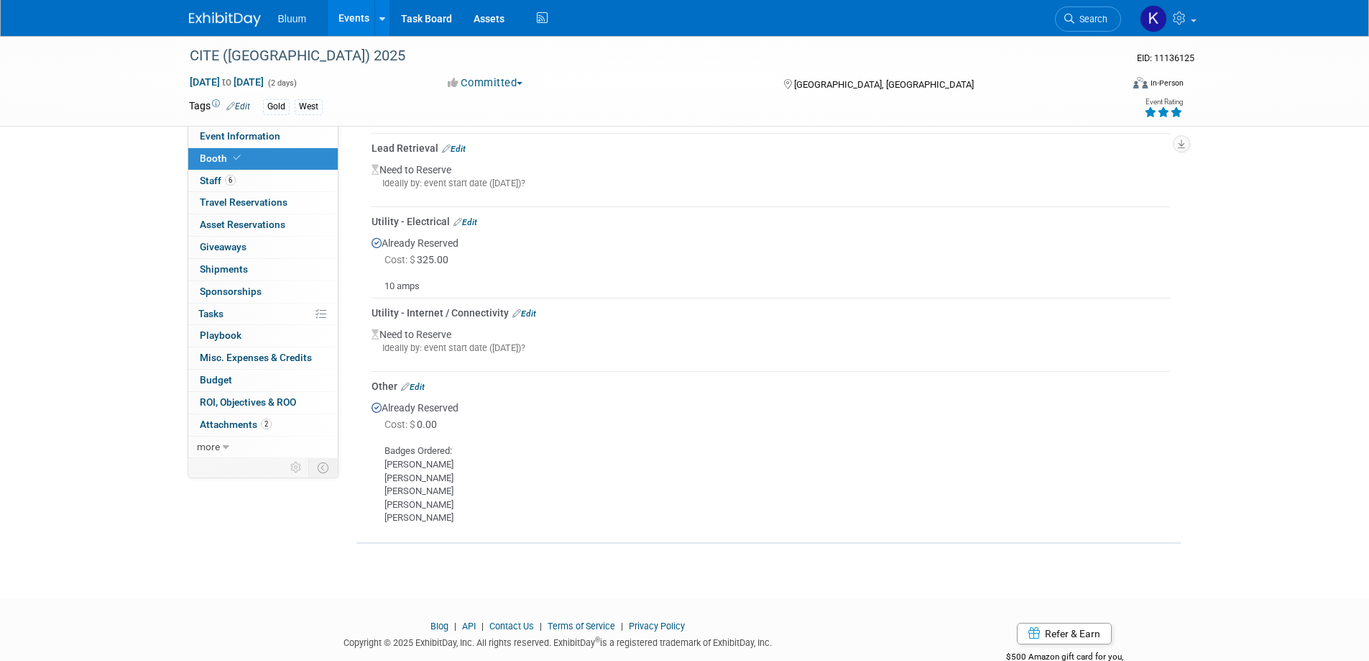
click at [534, 306] on div "Utility - Internet / Connectivity Edit" at bounding box center [771, 312] width 798 height 14
click at [530, 308] on link "Edit" at bounding box center [524, 313] width 24 height 10
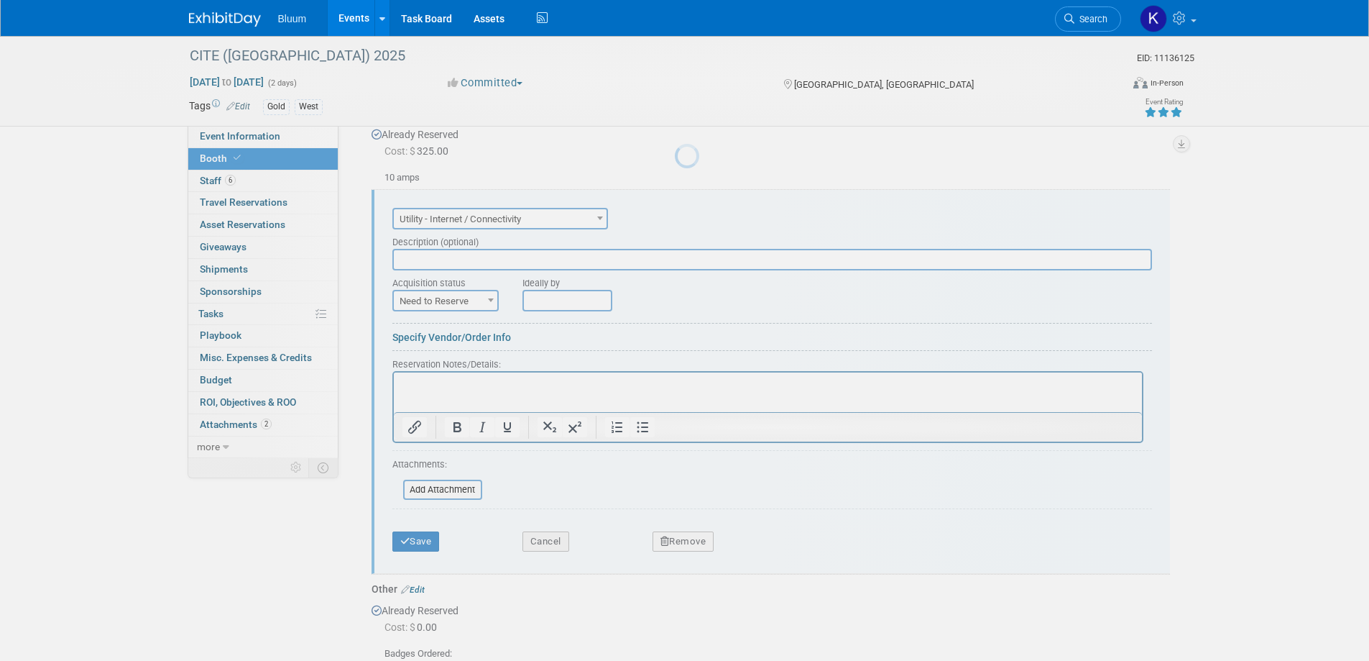
scroll to position [0, 0]
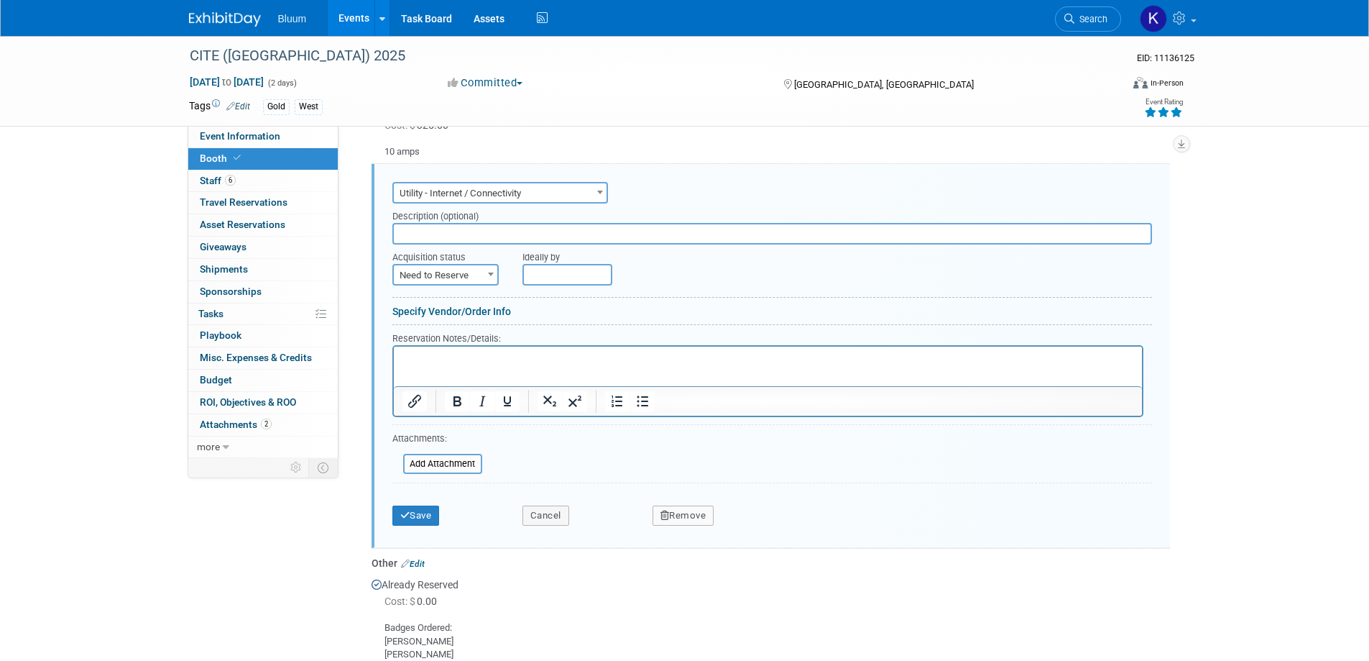
click at [482, 276] on span "Need to Reserve" at bounding box center [445, 275] width 103 height 20
select select "2"
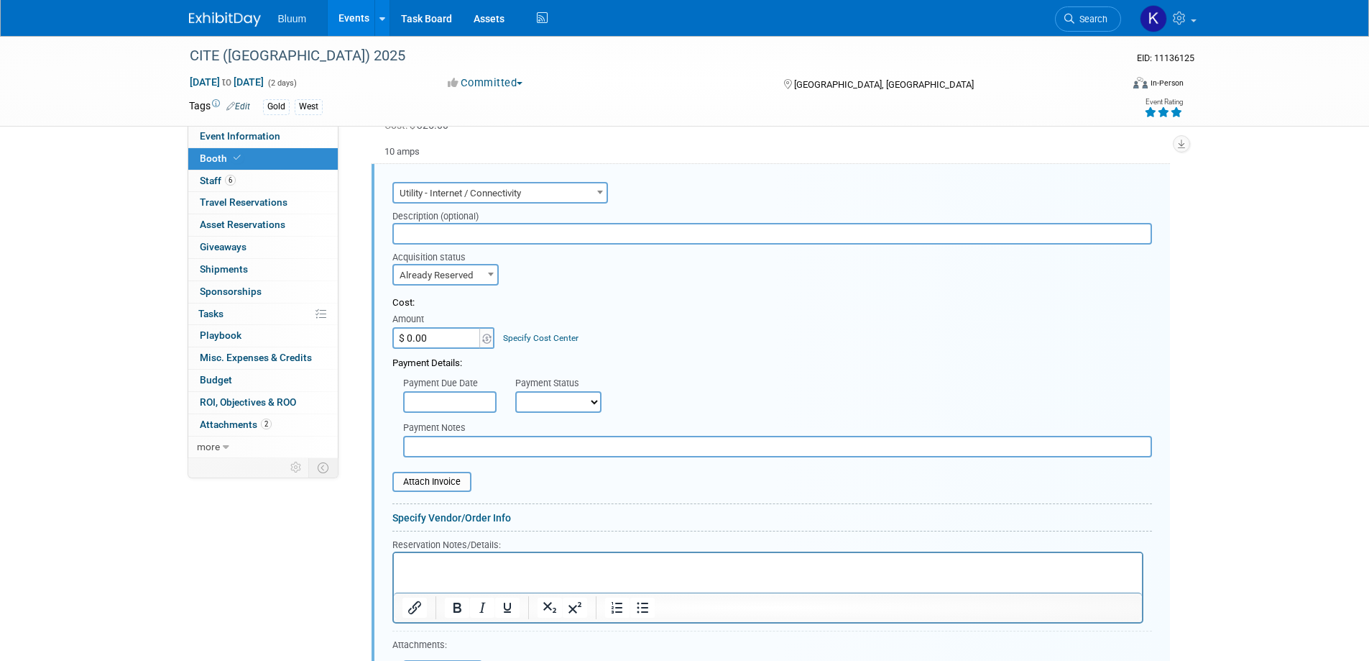
click at [439, 335] on input "$ 0.00" at bounding box center [437, 338] width 90 height 22
type input "$ 2,406.68"
click at [425, 557] on html at bounding box center [767, 562] width 748 height 19
paste body "Rich Text Area. Press ALT-0 for help."
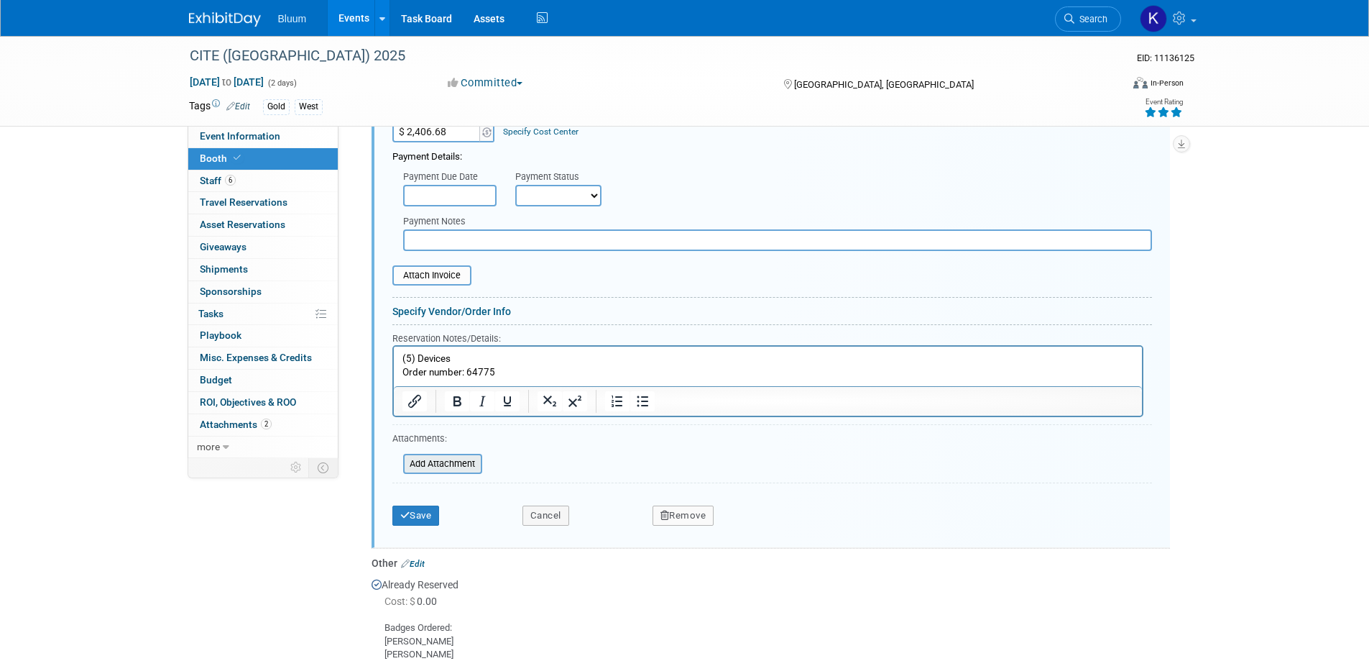
scroll to position [997, 0]
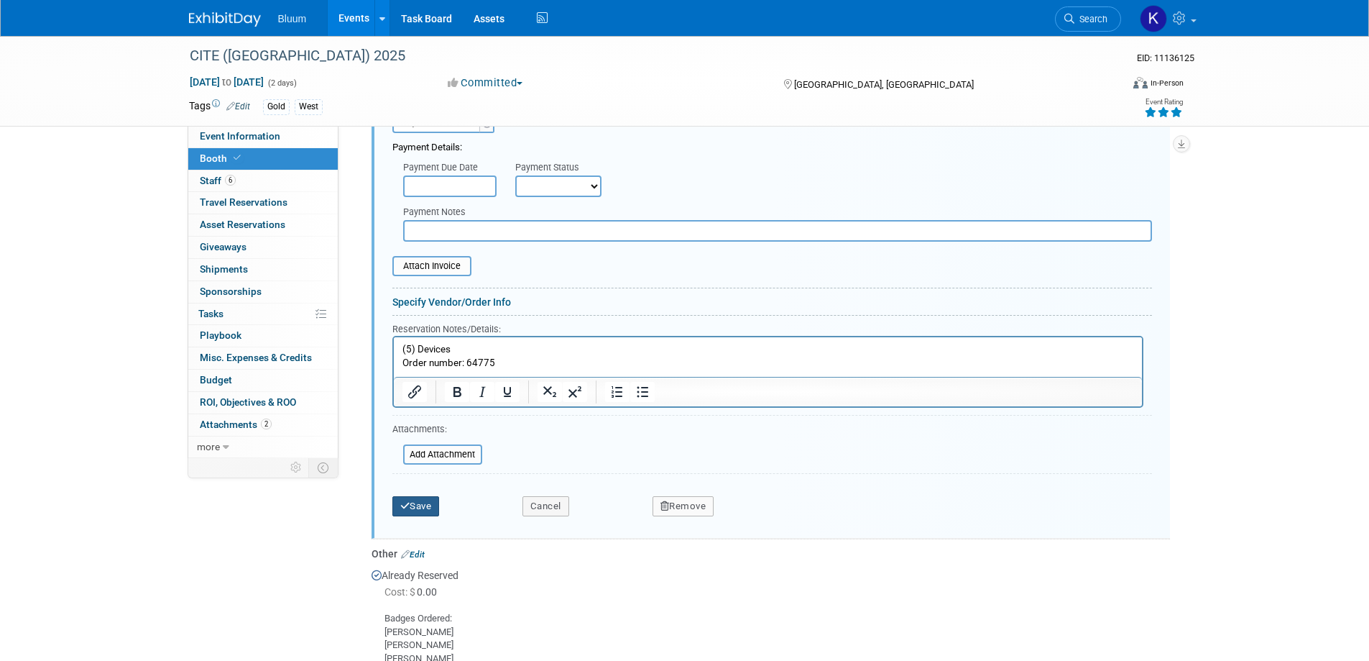
click at [407, 507] on icon "submit" at bounding box center [405, 505] width 10 height 9
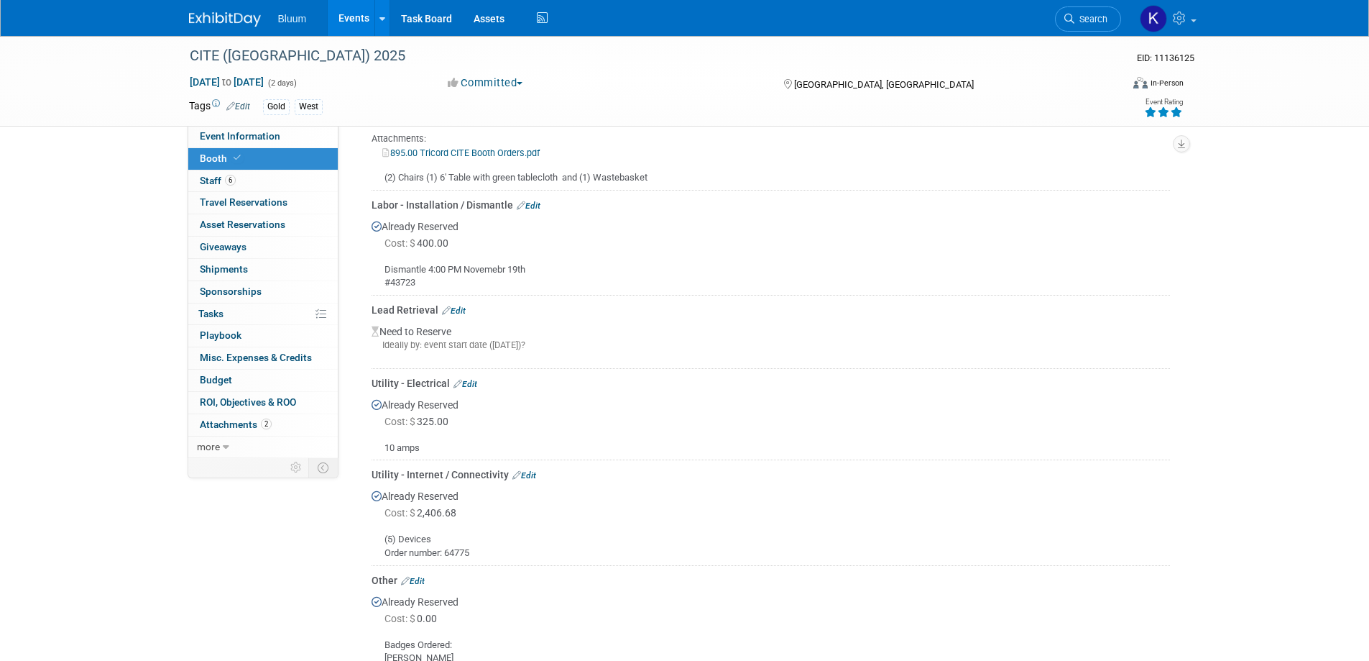
scroll to position [428, 0]
